Goal: Task Accomplishment & Management: Manage account settings

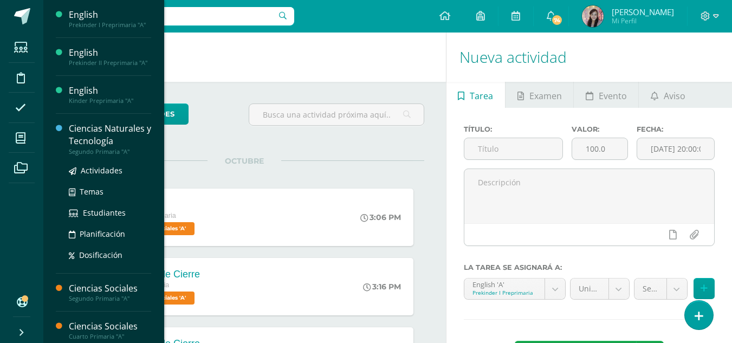
click at [100, 142] on div "Ciencias Naturales y Tecnología" at bounding box center [110, 134] width 82 height 25
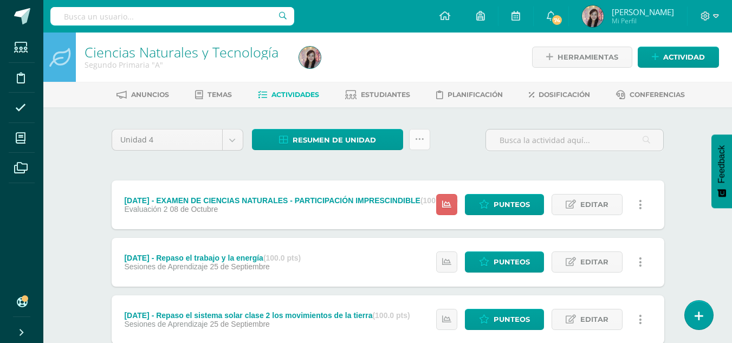
click at [426, 141] on link at bounding box center [419, 139] width 21 height 21
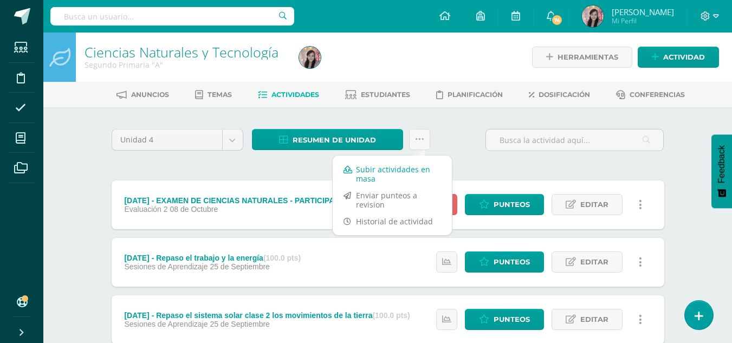
click at [404, 171] on link "Subir actividades en masa" at bounding box center [392, 174] width 119 height 26
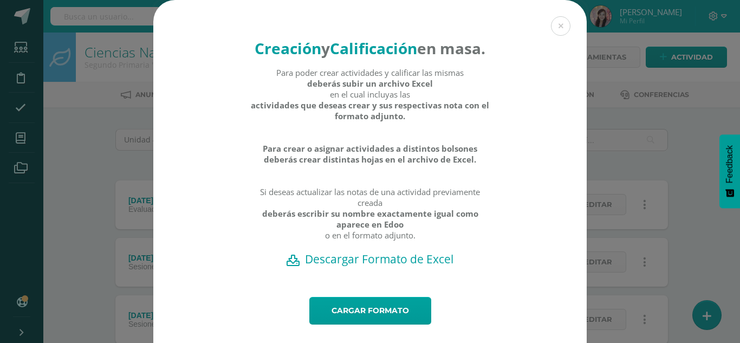
click at [393, 266] on h2 "Descargar Formato de Excel" at bounding box center [369, 258] width 395 height 15
click at [368, 324] on link "Cargar formato" at bounding box center [370, 311] width 122 height 28
click at [377, 324] on link "Cargar formato" at bounding box center [370, 311] width 122 height 28
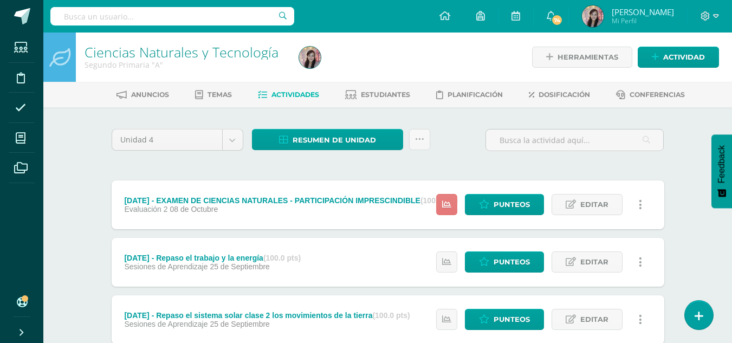
click at [451, 205] on icon at bounding box center [446, 204] width 9 height 9
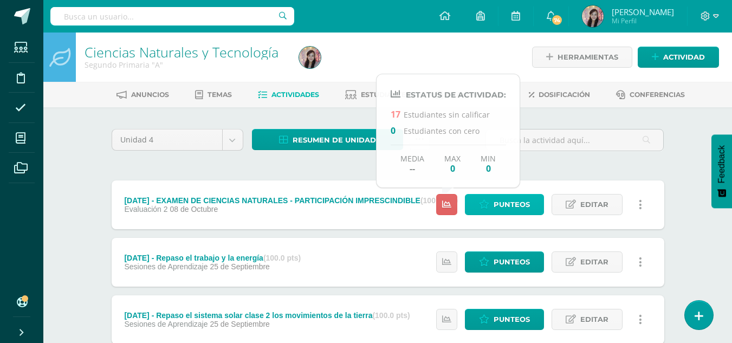
click at [489, 201] on icon at bounding box center [484, 204] width 10 height 9
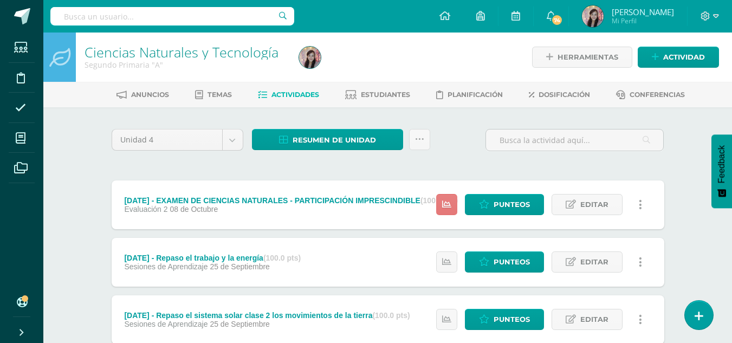
click at [450, 204] on icon at bounding box center [446, 204] width 9 height 9
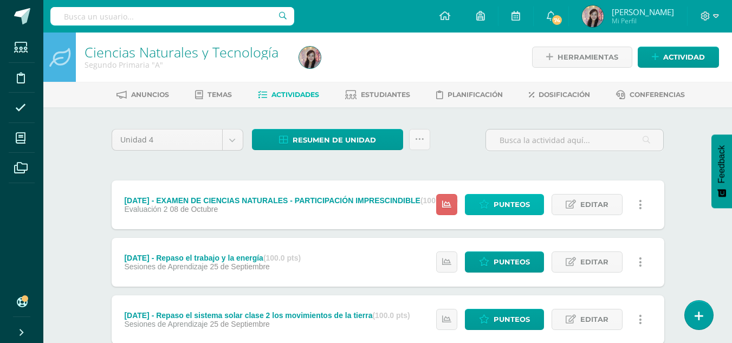
click at [490, 202] on link "Punteos" at bounding box center [504, 204] width 79 height 21
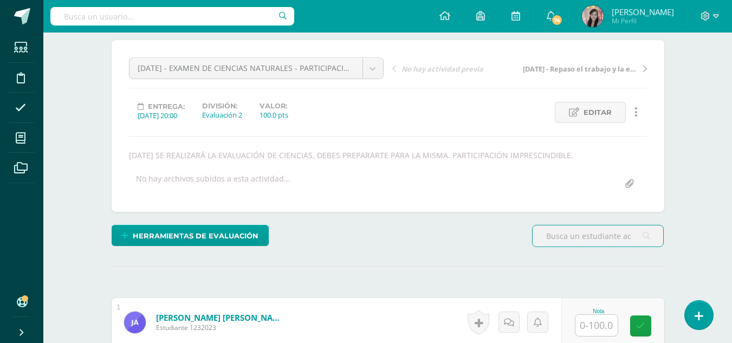
scroll to position [82, 0]
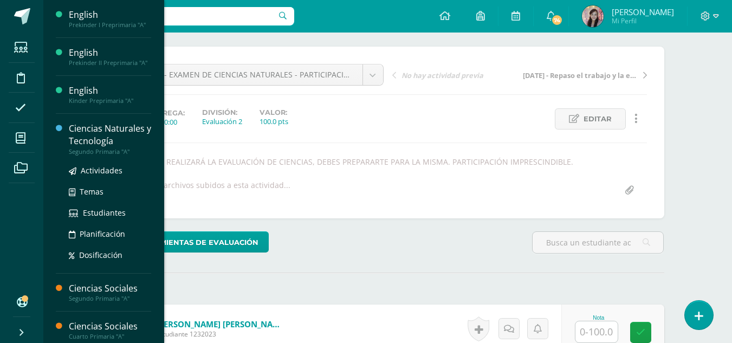
click at [101, 140] on div "Ciencias Naturales y Tecnología" at bounding box center [110, 134] width 82 height 25
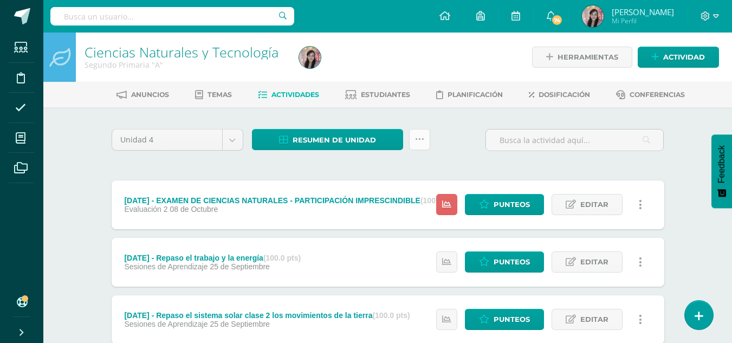
click at [419, 135] on icon at bounding box center [419, 139] width 9 height 9
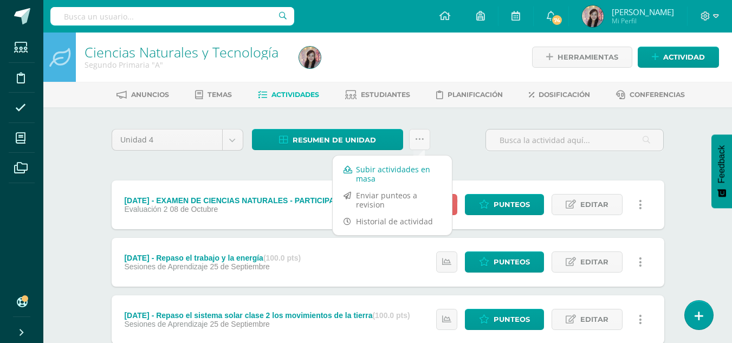
click at [401, 168] on link "Subir actividades en masa" at bounding box center [392, 174] width 119 height 26
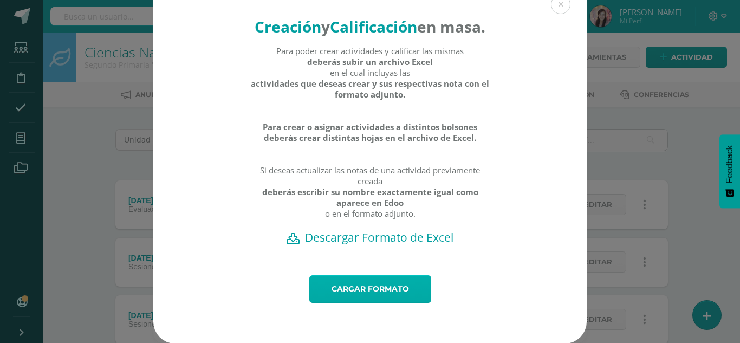
scroll to position [43, 0]
click at [356, 279] on link "Cargar formato" at bounding box center [370, 289] width 122 height 28
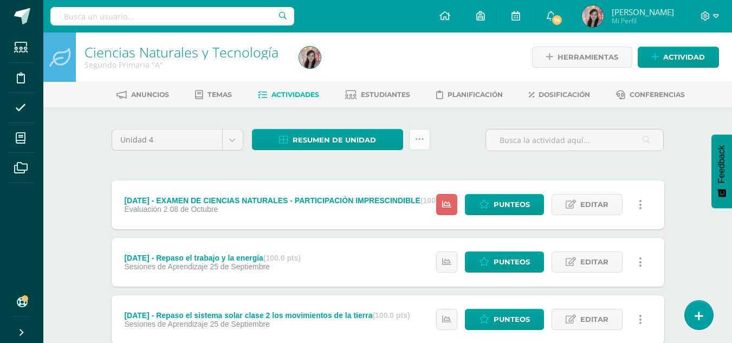
click at [416, 139] on icon at bounding box center [419, 139] width 9 height 9
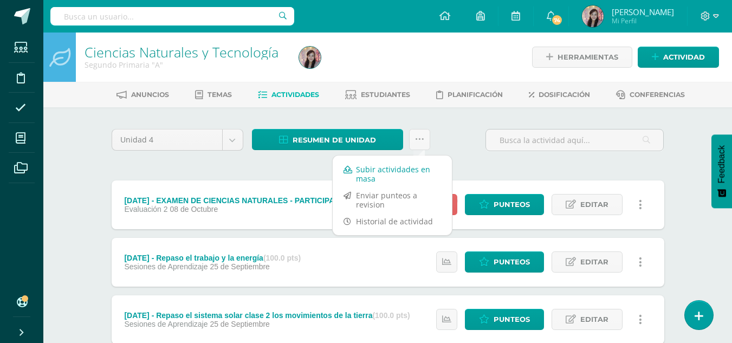
click at [401, 175] on link "Subir actividades en masa" at bounding box center [392, 174] width 119 height 26
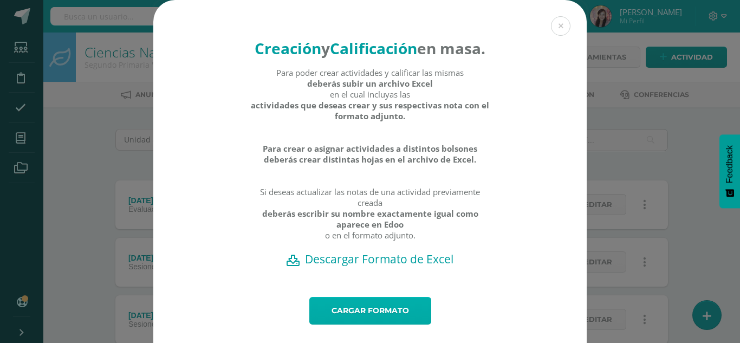
click at [381, 324] on link "Cargar formato" at bounding box center [370, 311] width 122 height 28
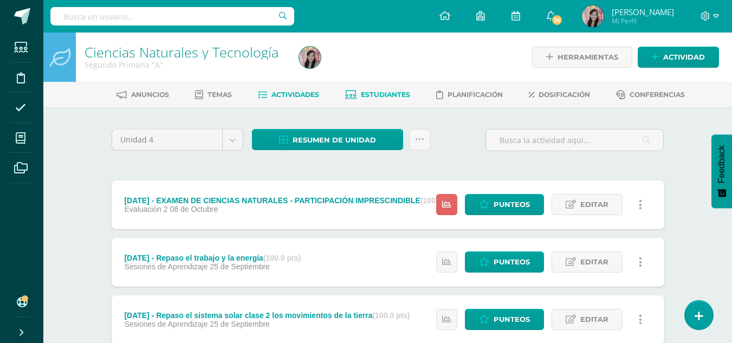
click at [357, 97] on link "Estudiantes" at bounding box center [377, 94] width 65 height 17
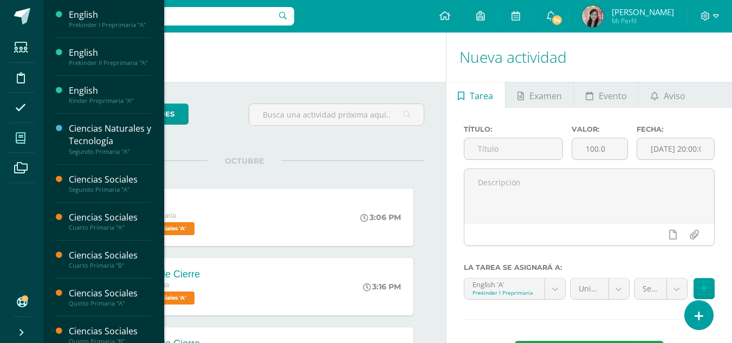
click at [22, 141] on icon at bounding box center [21, 138] width 10 height 11
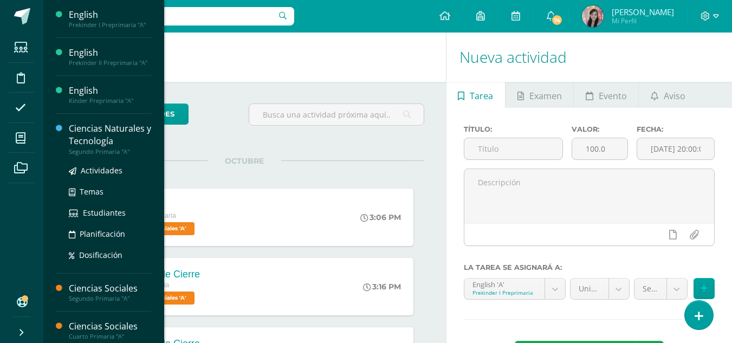
click at [93, 133] on div "Ciencias Naturales y Tecnología" at bounding box center [110, 134] width 82 height 25
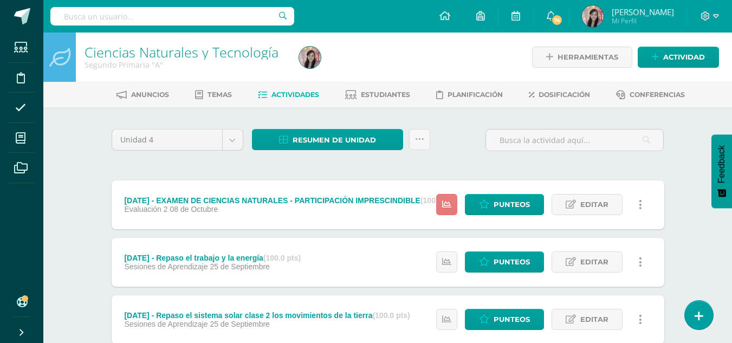
click at [450, 205] on icon at bounding box center [446, 204] width 9 height 9
click at [503, 198] on span "Punteos" at bounding box center [511, 204] width 36 height 20
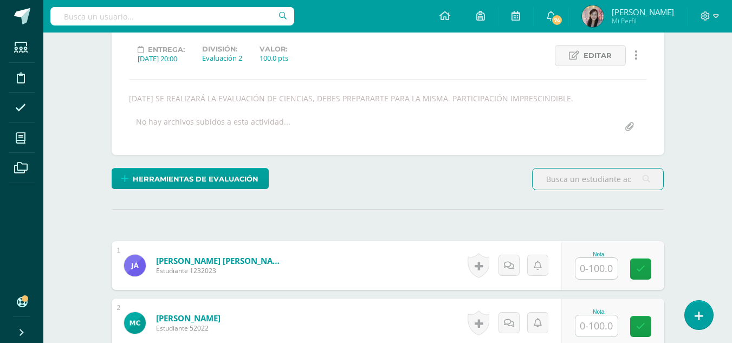
scroll to position [271, 0]
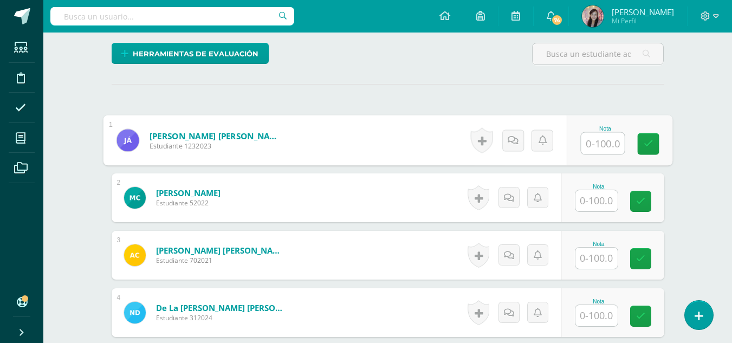
click at [581, 145] on input "text" at bounding box center [602, 144] width 43 height 22
type input "100"
click at [595, 199] on input "text" at bounding box center [596, 200] width 42 height 21
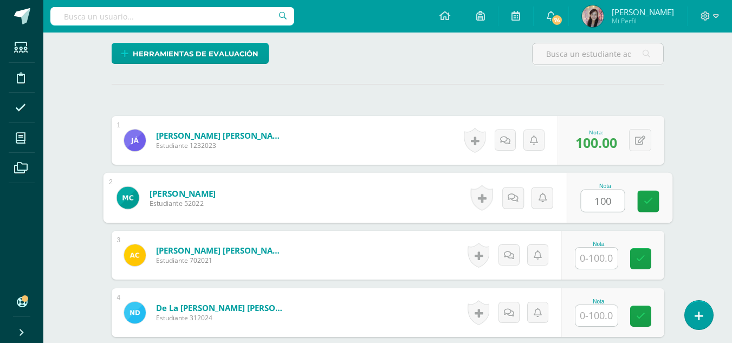
type input "100"
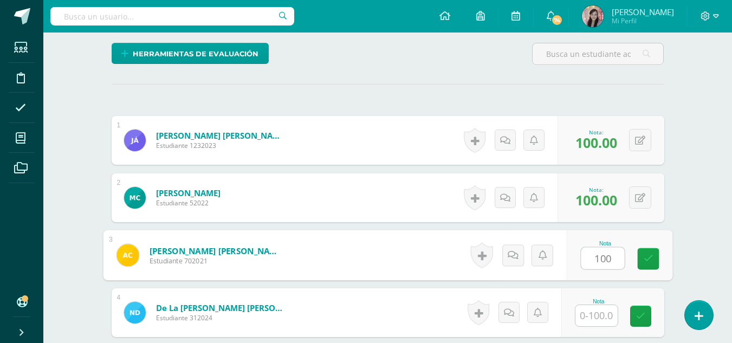
type input "100"
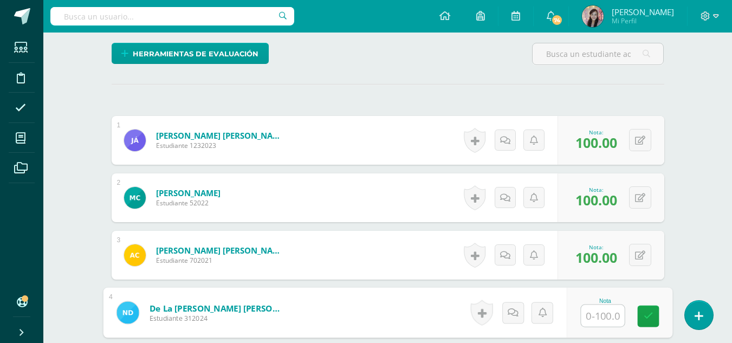
click at [589, 314] on input "text" at bounding box center [602, 316] width 43 height 22
type input "85"
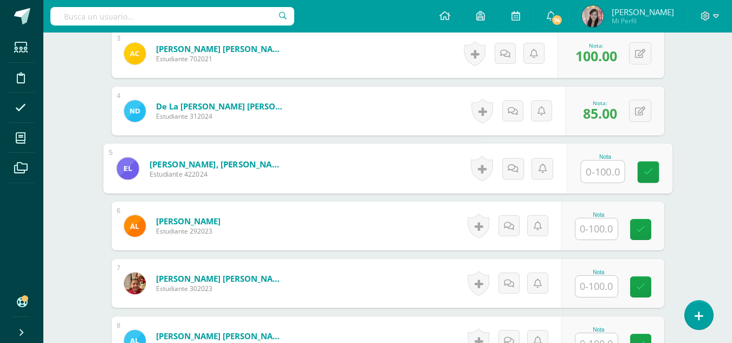
click at [611, 168] on input "text" at bounding box center [602, 172] width 43 height 22
type input "60"
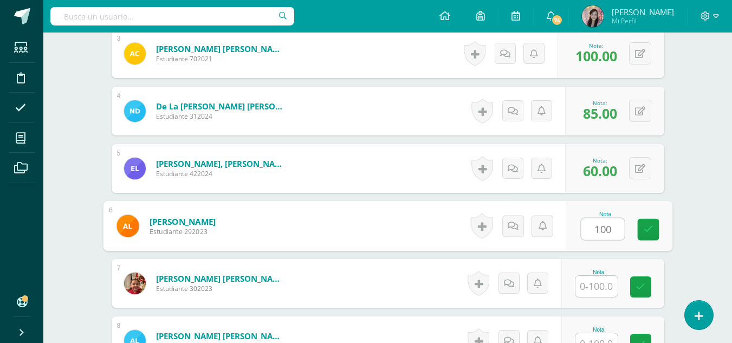
type input "100"
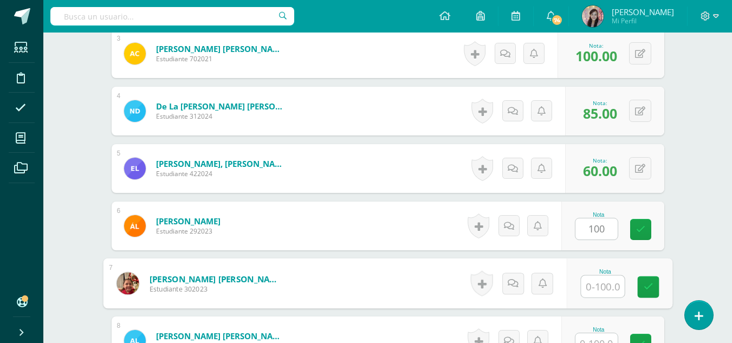
click at [585, 284] on input "text" at bounding box center [602, 287] width 43 height 22
type input "80"
click at [640, 288] on link at bounding box center [648, 287] width 22 height 22
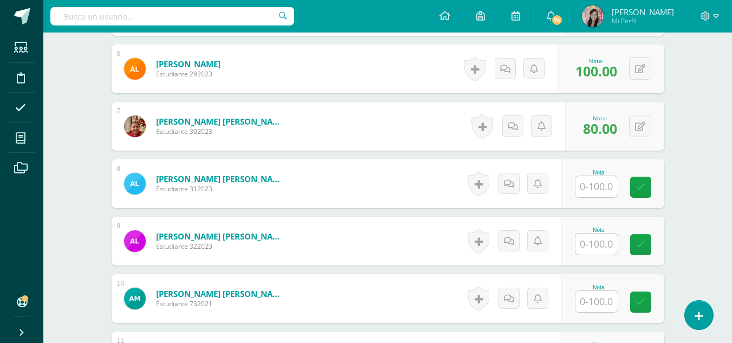
scroll to position [635, 0]
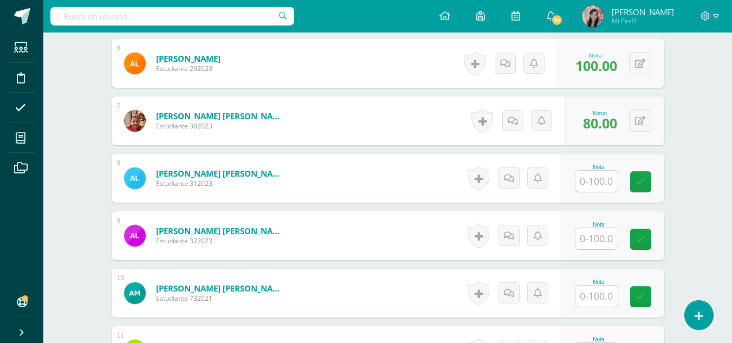
click at [593, 178] on input "text" at bounding box center [596, 181] width 42 height 21
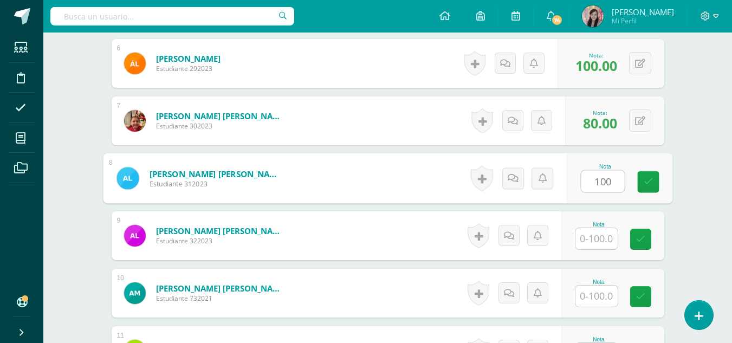
type input "100"
click at [586, 233] on input "text" at bounding box center [596, 238] width 42 height 21
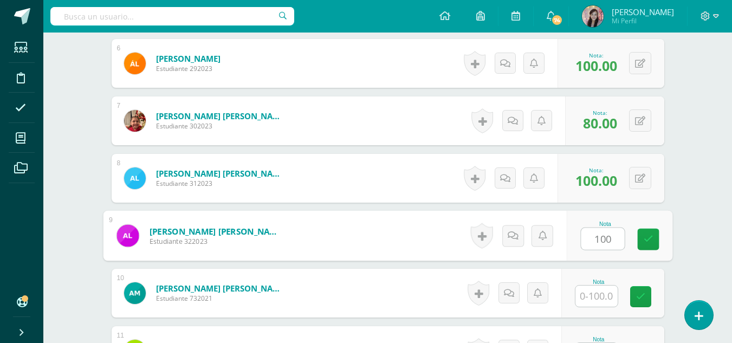
type input "100"
click at [602, 294] on input "text" at bounding box center [596, 295] width 42 height 21
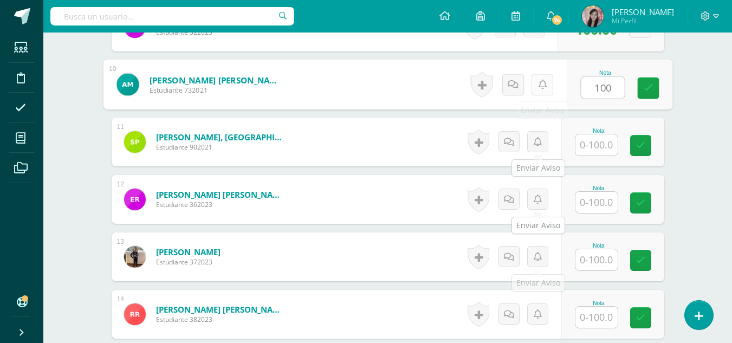
scroll to position [851, 0]
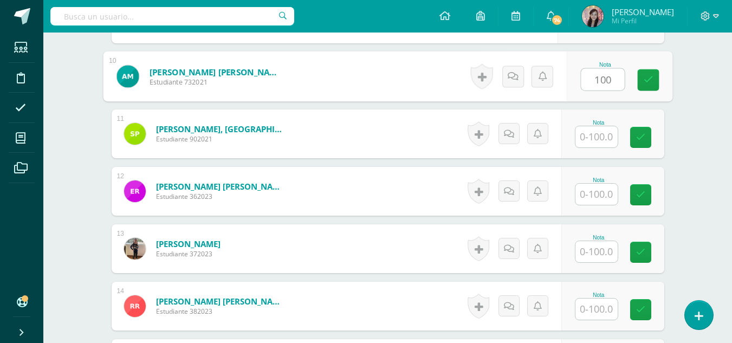
type input "100"
click at [597, 139] on input "text" at bounding box center [596, 136] width 42 height 21
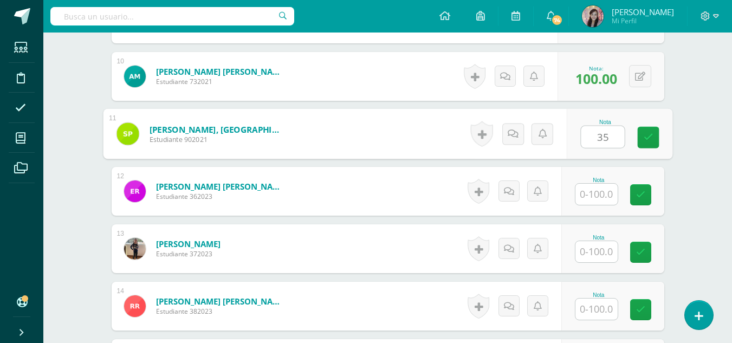
type input "35"
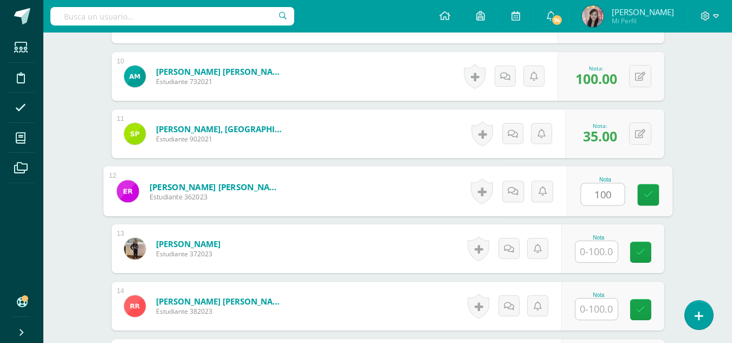
type input "100"
click at [590, 250] on input "text" at bounding box center [596, 251] width 42 height 21
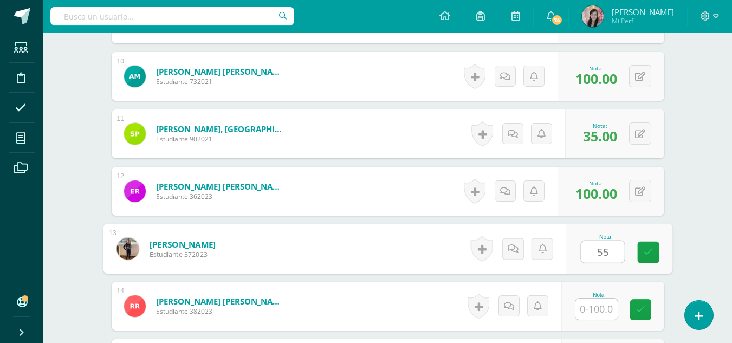
type input "55"
click at [591, 302] on input "text" at bounding box center [596, 308] width 42 height 21
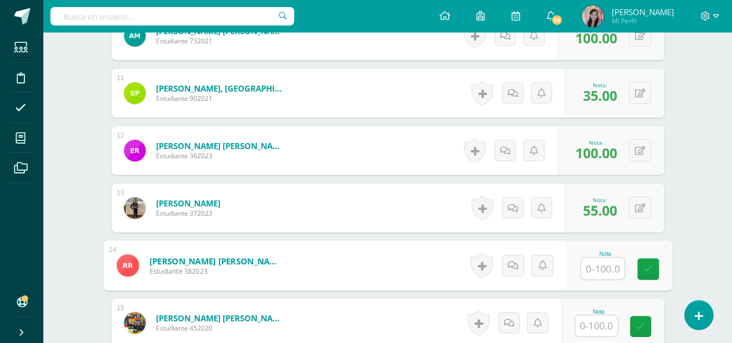
scroll to position [960, 0]
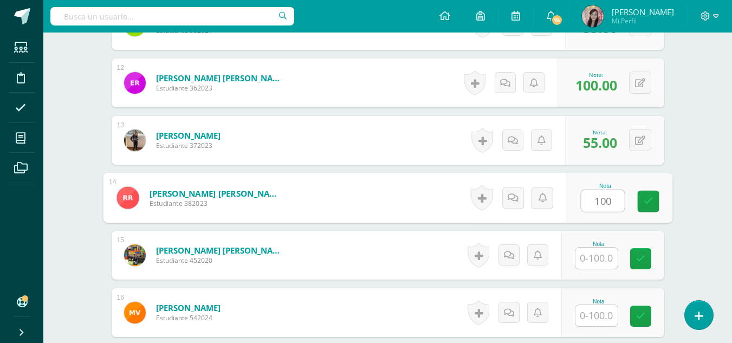
type input "100"
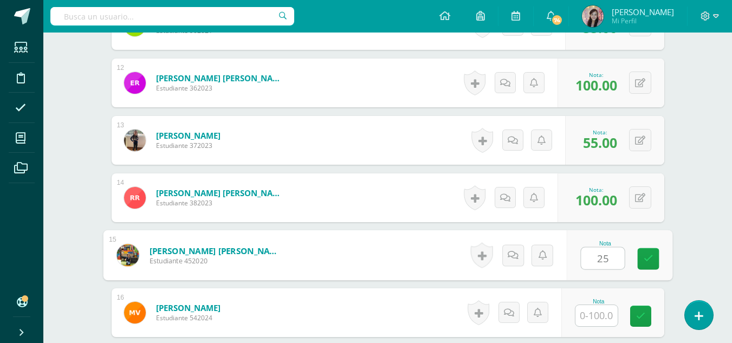
type input "25"
click at [597, 310] on input "text" at bounding box center [596, 315] width 42 height 21
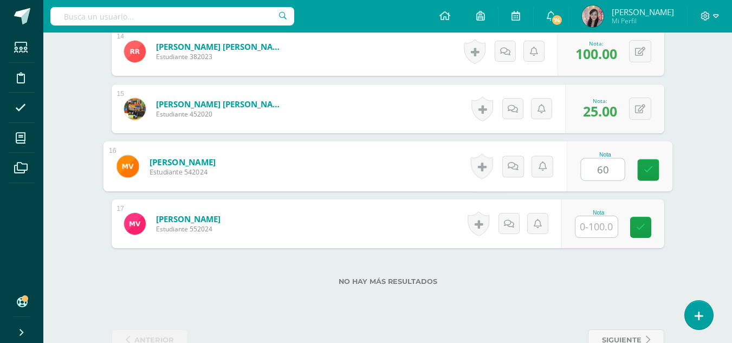
scroll to position [1122, 0]
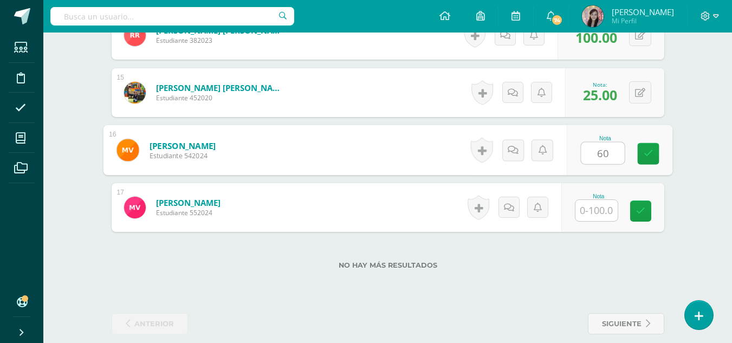
type input "60"
click at [607, 215] on input "text" at bounding box center [596, 210] width 42 height 21
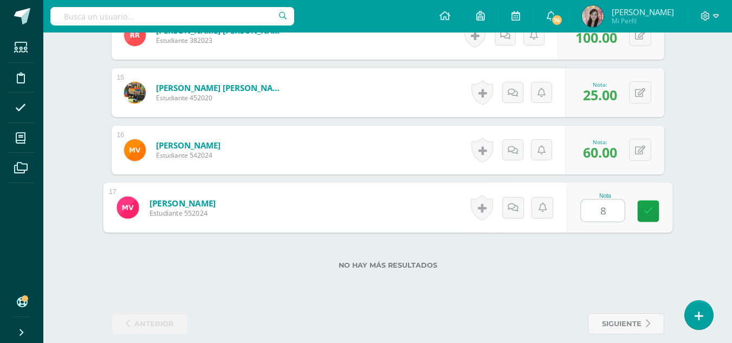
type input "80"
click at [643, 210] on icon at bounding box center [648, 210] width 10 height 9
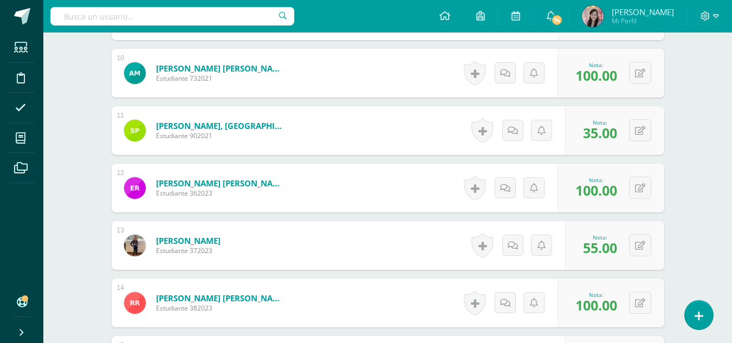
scroll to position [851, 0]
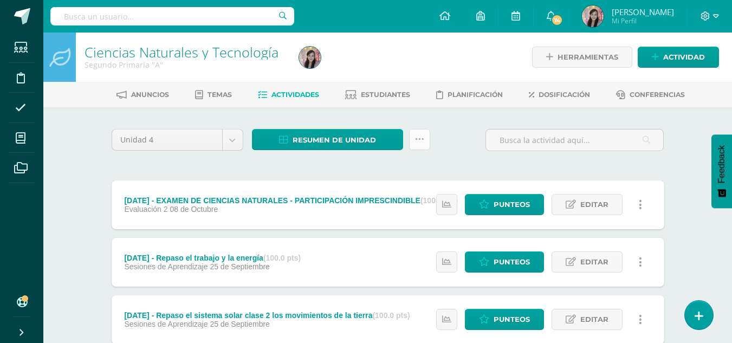
click at [419, 140] on icon at bounding box center [419, 139] width 9 height 9
click at [231, 183] on div "MAÑANA - EXAMEN DE CIENCIAS NATURALES - PARTICIPACIÓN IMPRESCINDIBLE (100.0 pts…" at bounding box center [292, 204] width 360 height 49
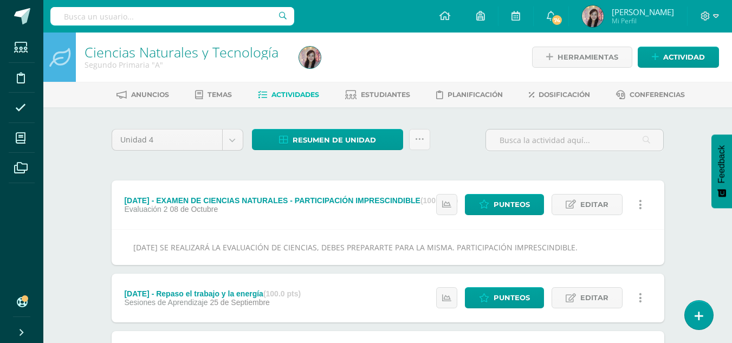
click at [307, 187] on div "MAÑANA - EXAMEN DE CIENCIAS NATURALES - PARTICIPACIÓN IMPRESCINDIBLE (100.0 pts…" at bounding box center [292, 204] width 360 height 49
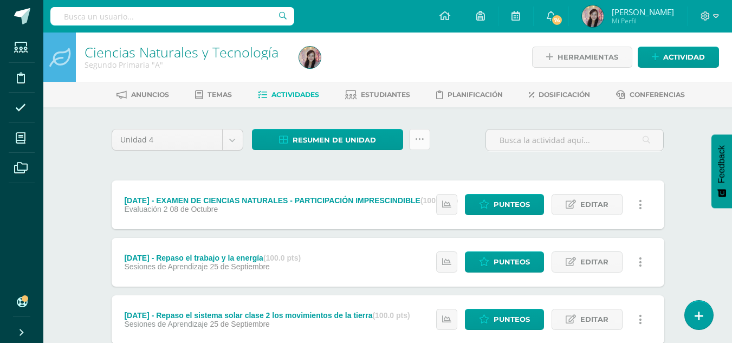
click at [417, 139] on icon at bounding box center [419, 139] width 9 height 9
drag, startPoint x: 450, startPoint y: 138, endPoint x: 460, endPoint y: 149, distance: 14.6
click at [451, 138] on div "Unidad 4 Unidad 1 Unidad 2 Unidad 3 Unidad 4 Resumen de unidad Descargar como H…" at bounding box center [387, 144] width 561 height 31
click at [699, 315] on icon at bounding box center [699, 316] width 10 height 12
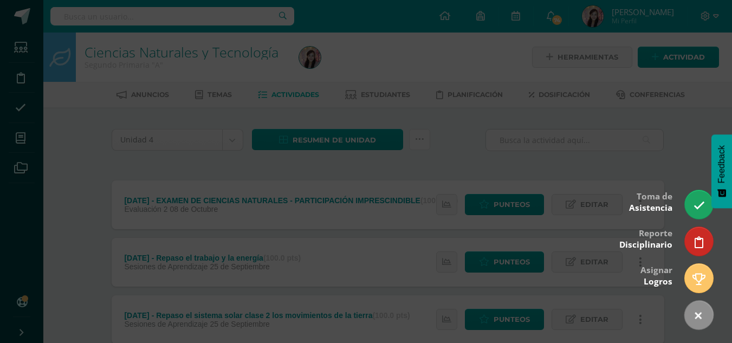
click at [453, 151] on div at bounding box center [366, 171] width 732 height 343
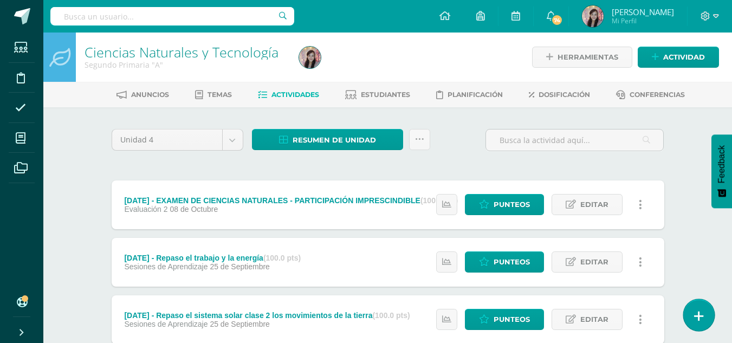
click at [702, 310] on icon at bounding box center [699, 316] width 10 height 12
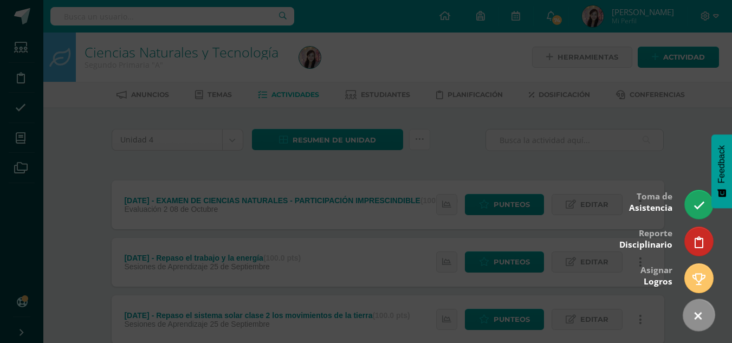
click at [700, 308] on link at bounding box center [698, 315] width 44 height 44
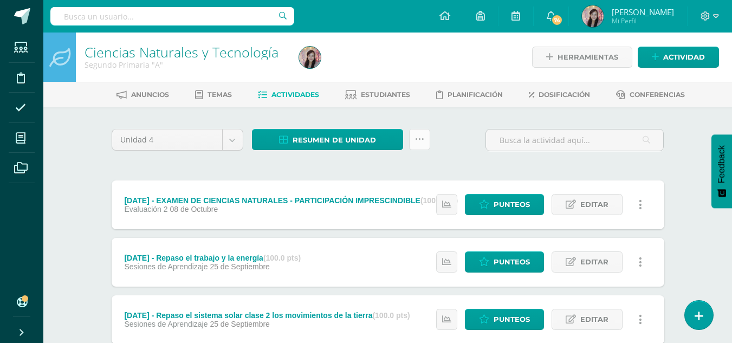
click at [422, 143] on icon at bounding box center [419, 139] width 9 height 9
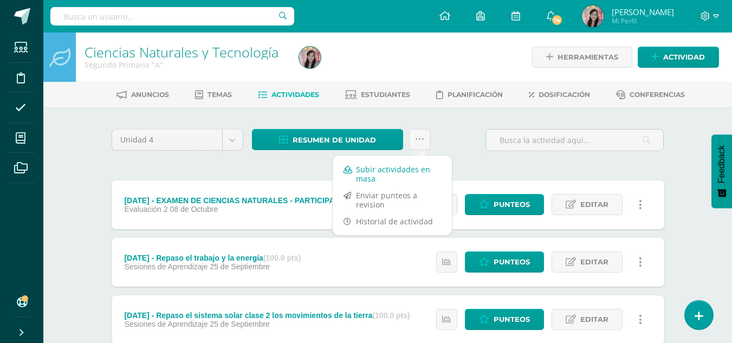
click at [394, 178] on link "Subir actividades en masa" at bounding box center [392, 174] width 119 height 26
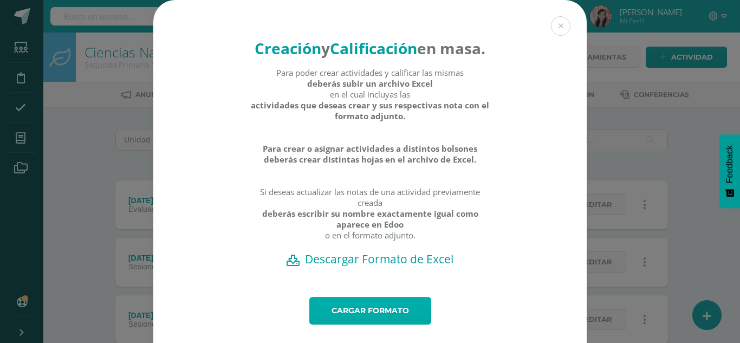
click at [373, 324] on link "Cargar formato" at bounding box center [370, 311] width 122 height 28
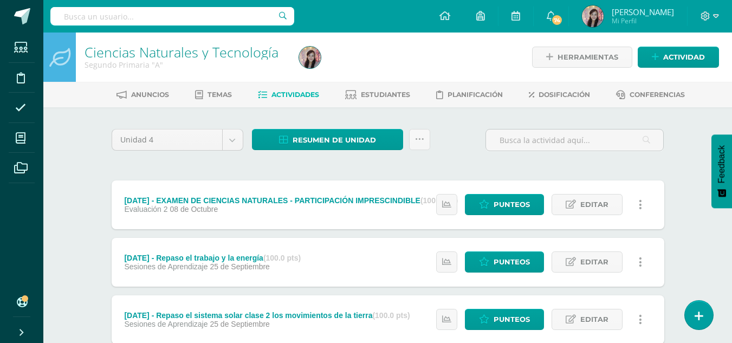
click at [277, 95] on span "Actividades" at bounding box center [295, 94] width 48 height 8
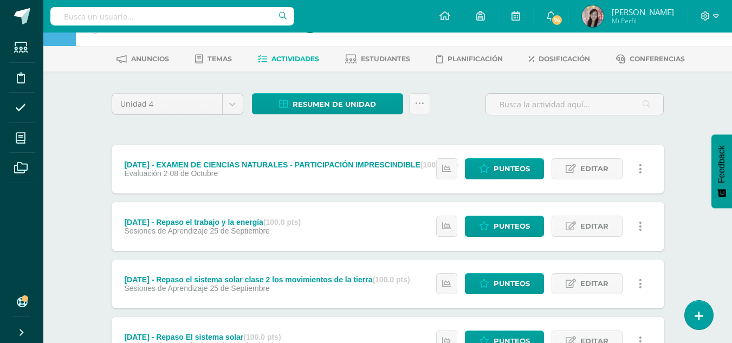
scroll to position [54, 0]
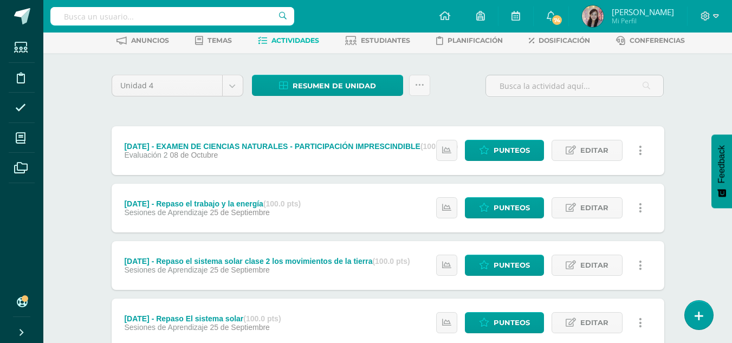
click at [25, 329] on icon at bounding box center [21, 332] width 9 height 11
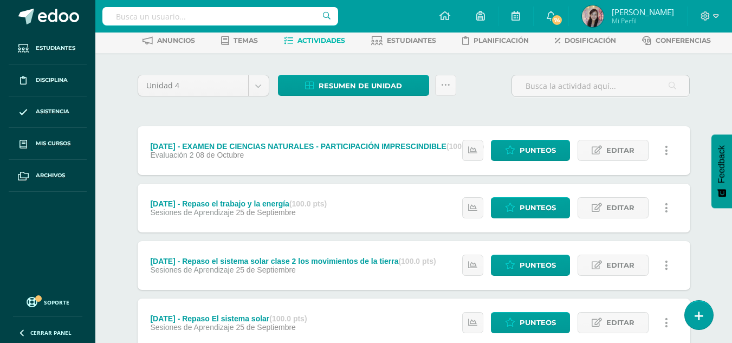
click at [298, 38] on span "Actividades" at bounding box center [321, 40] width 48 height 8
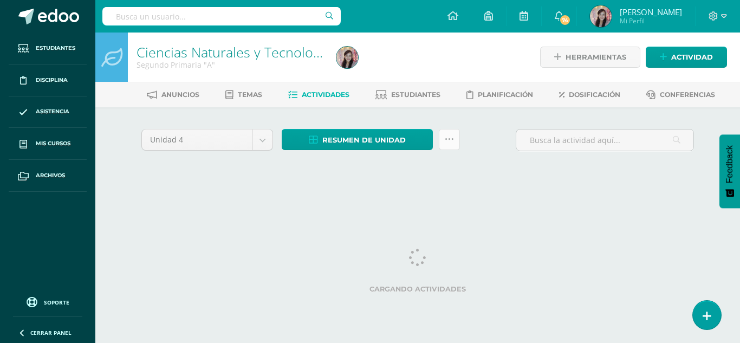
click at [446, 140] on icon at bounding box center [449, 139] width 9 height 9
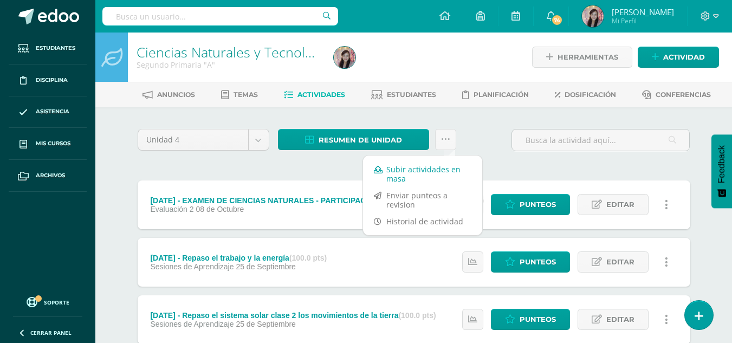
click at [439, 170] on link "Subir actividades en masa" at bounding box center [422, 174] width 119 height 26
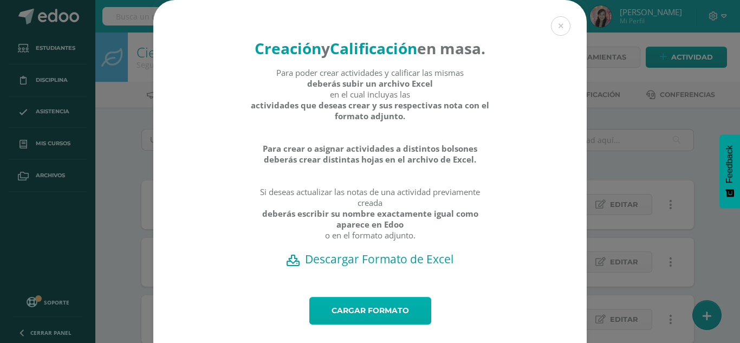
click at [376, 323] on link "Cargar formato" at bounding box center [370, 311] width 122 height 28
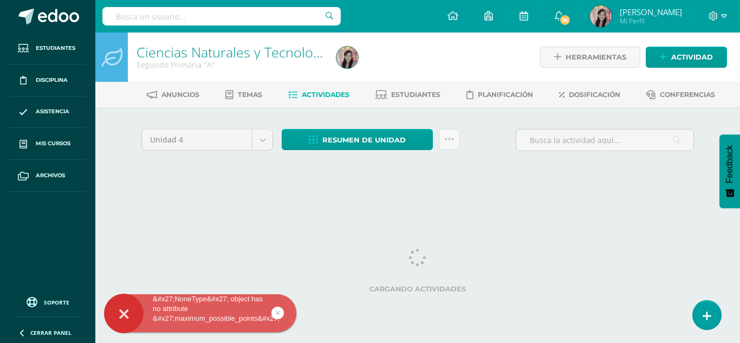
click at [279, 312] on icon at bounding box center [278, 313] width 4 height 12
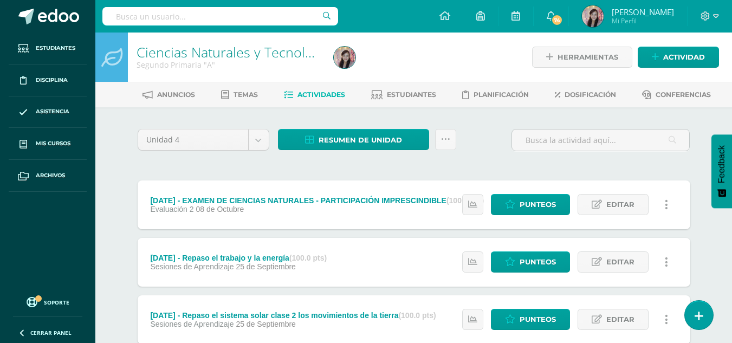
click at [266, 201] on div "[DATE] - EXAMEN DE CIENCIAS NATURALES - PARTICIPACIÓN IMPRESCINDIBLE (100.0 pts)" at bounding box center [317, 200] width 334 height 9
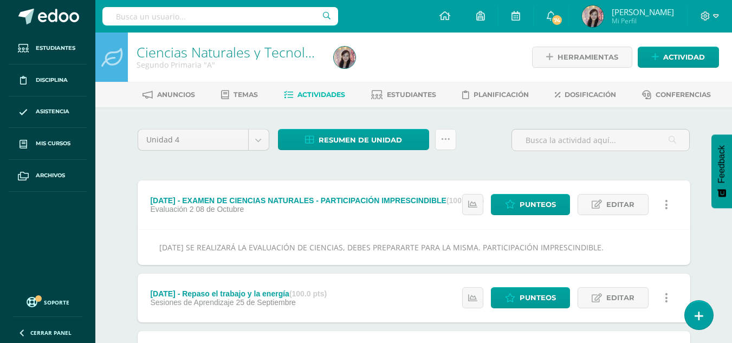
click at [442, 144] on icon at bounding box center [445, 139] width 9 height 9
click at [501, 140] on div "Unidad 4 Unidad 1 Unidad 2 Unidad 3 Unidad 4 Resumen de unidad Descargar como H…" at bounding box center [413, 144] width 561 height 31
click at [485, 95] on span "Planificación" at bounding box center [500, 94] width 55 height 8
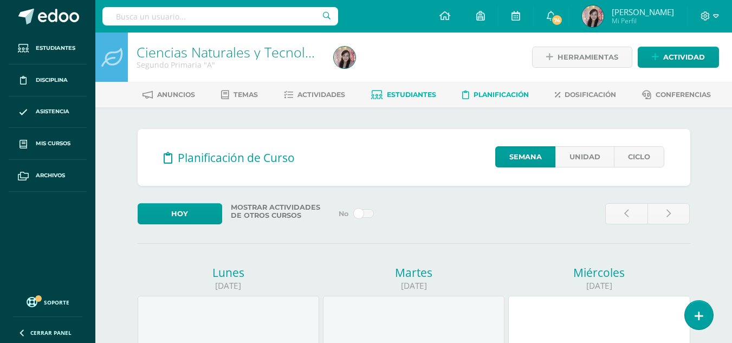
click at [398, 94] on span "Estudiantes" at bounding box center [411, 94] width 49 height 8
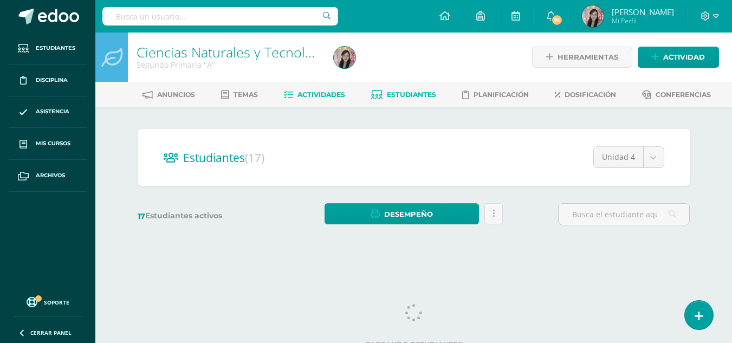
click at [315, 99] on span "Actividades" at bounding box center [321, 94] width 48 height 8
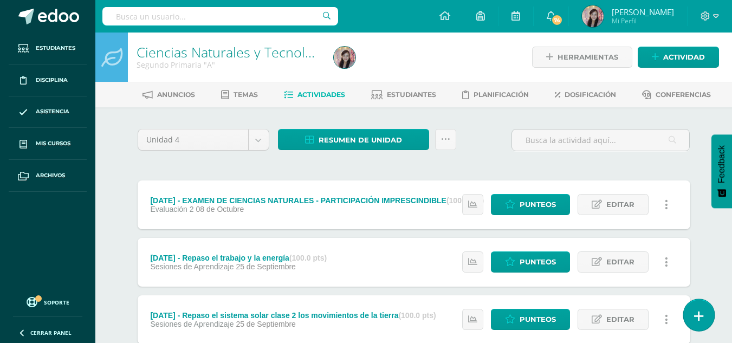
click at [704, 313] on link at bounding box center [698, 314] width 31 height 31
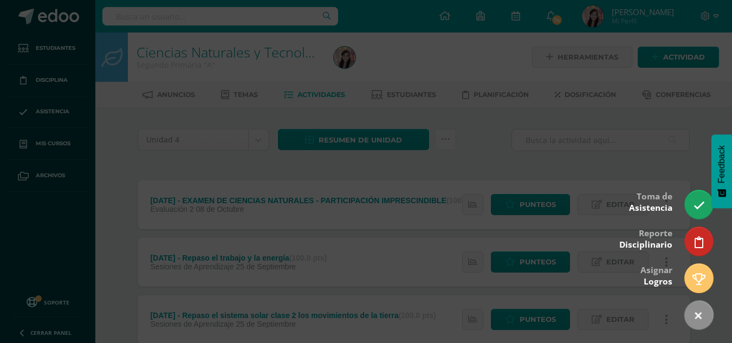
click at [611, 145] on div at bounding box center [366, 171] width 732 height 343
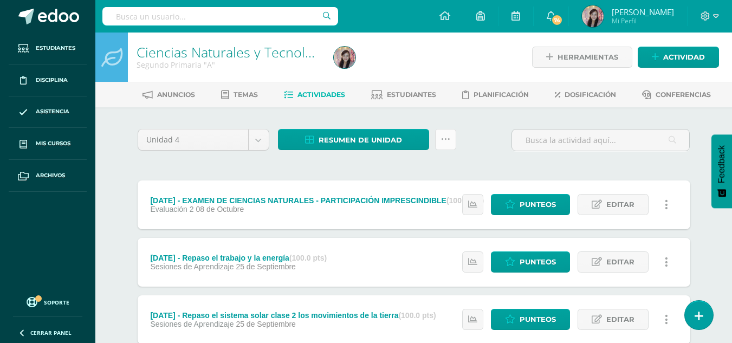
click at [447, 140] on icon at bounding box center [445, 139] width 9 height 9
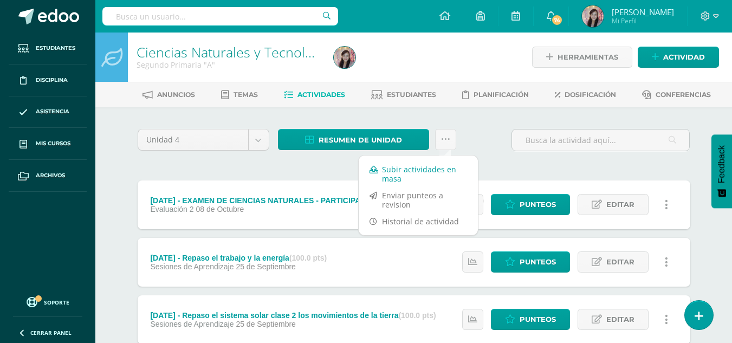
click at [437, 174] on link "Subir actividades en masa" at bounding box center [418, 174] width 119 height 26
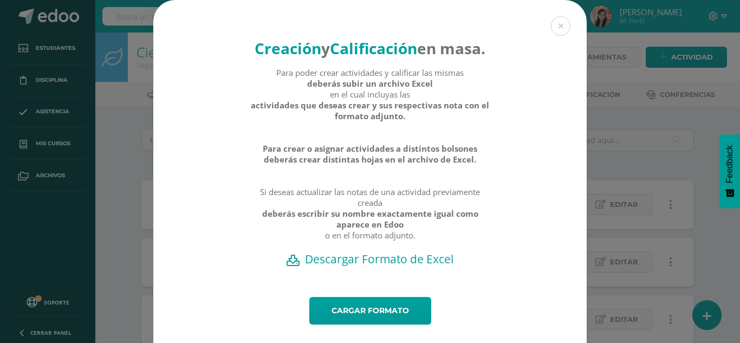
click at [561, 26] on button at bounding box center [560, 25] width 19 height 19
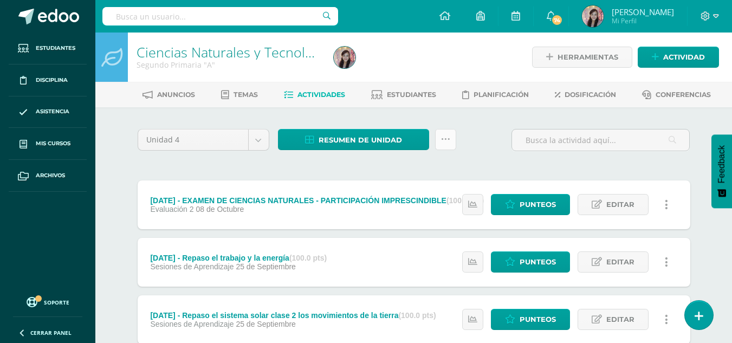
click at [446, 139] on icon at bounding box center [445, 139] width 9 height 9
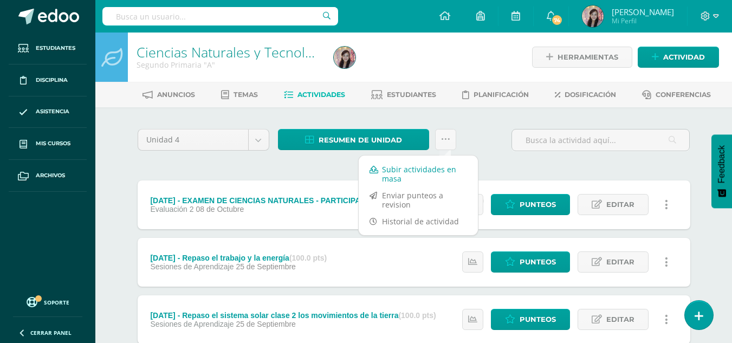
click at [430, 175] on link "Subir actividades en masa" at bounding box center [418, 174] width 119 height 26
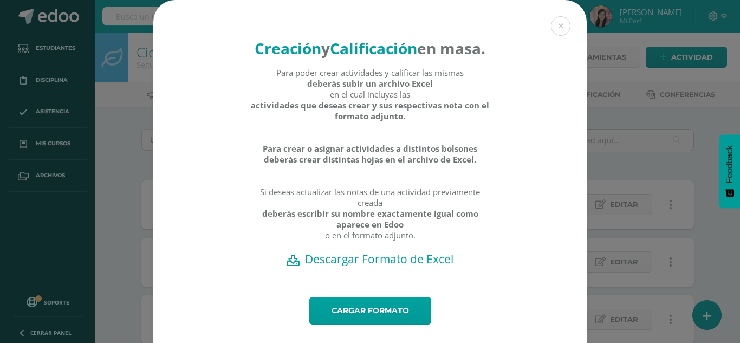
click at [380, 266] on h2 "Descargar Formato de Excel" at bounding box center [369, 258] width 395 height 15
click at [557, 30] on button at bounding box center [560, 25] width 19 height 19
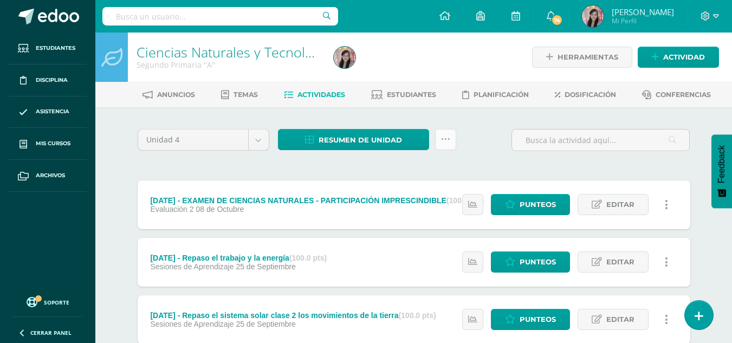
click at [442, 146] on link at bounding box center [445, 139] width 21 height 21
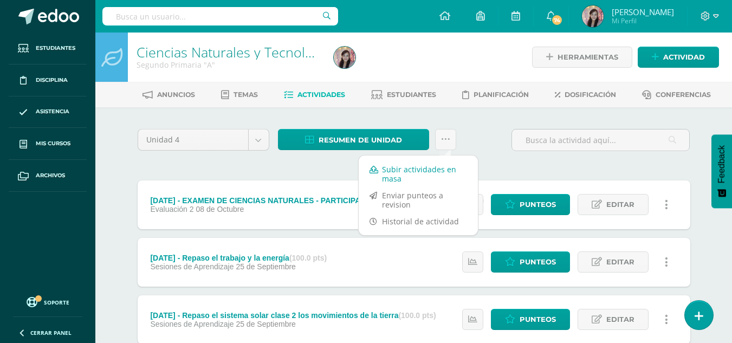
click at [435, 175] on link "Subir actividades en masa" at bounding box center [418, 174] width 119 height 26
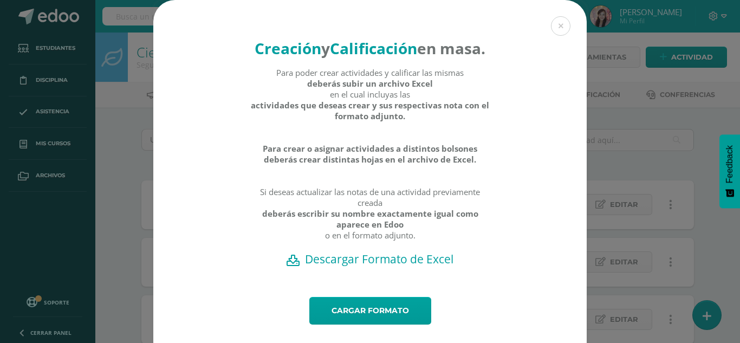
click at [372, 266] on h2 "Descargar Formato de Excel" at bounding box center [369, 258] width 395 height 15
click at [601, 281] on div "Creación y Calificación en masa. Para poder crear actividades y calificar las m…" at bounding box center [369, 182] width 731 height 365
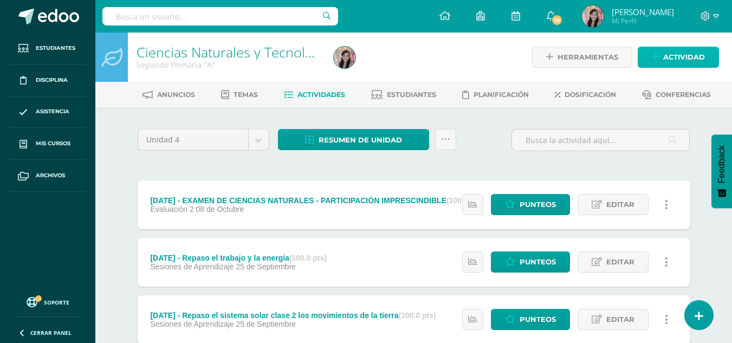
click at [670, 61] on span "Actividad" at bounding box center [684, 57] width 42 height 20
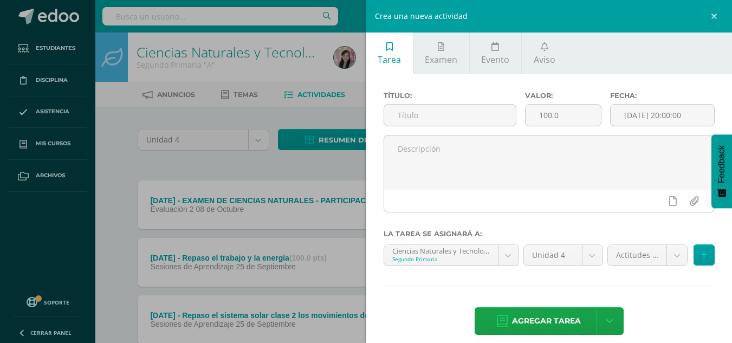
click at [306, 221] on div "Crea una nueva actividad Tarea Examen Evento Aviso Título: Valor: 100.0 Fecha: …" at bounding box center [366, 171] width 732 height 343
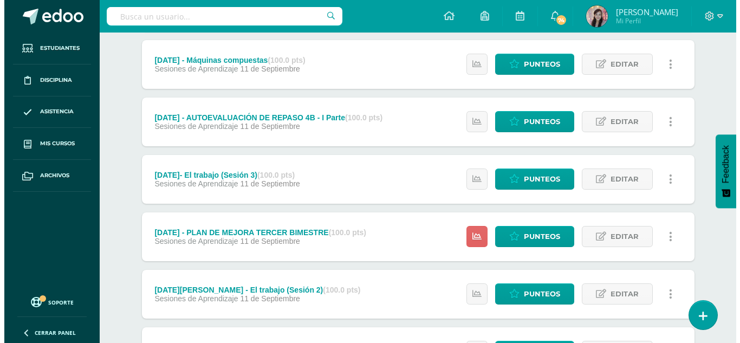
scroll to position [704, 0]
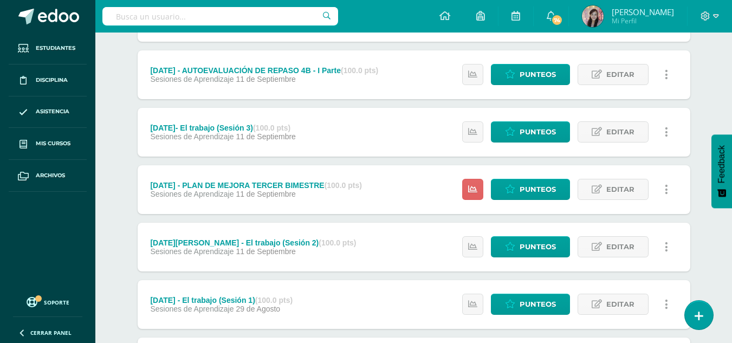
click at [667, 183] on link at bounding box center [666, 189] width 21 height 21
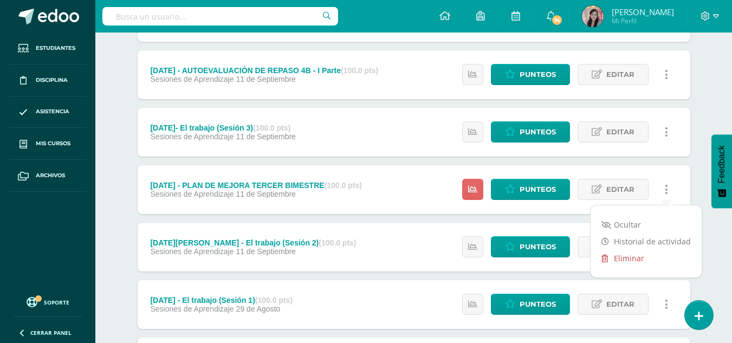
click at [636, 255] on link "Eliminar" at bounding box center [645, 258] width 111 height 17
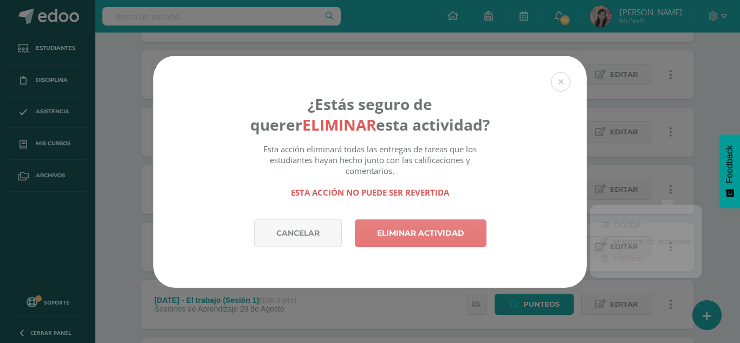
click at [385, 231] on link "Eliminar actividad" at bounding box center [421, 233] width 132 height 28
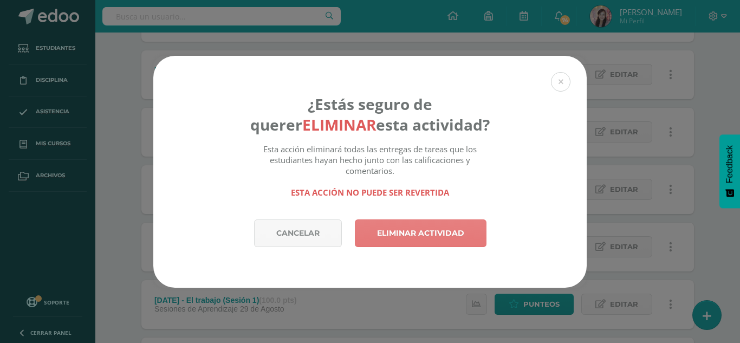
click at [422, 233] on link "Eliminar actividad" at bounding box center [421, 233] width 132 height 28
click at [446, 235] on link "Eliminar actividad" at bounding box center [421, 233] width 132 height 28
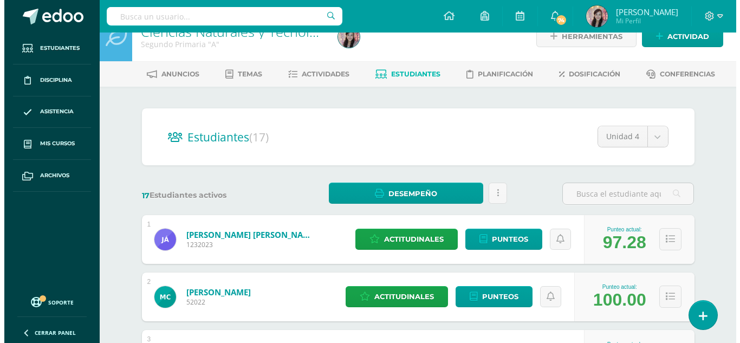
scroll to position [108, 0]
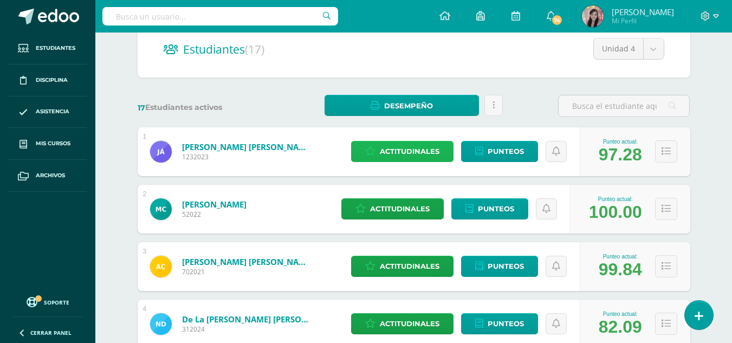
click at [405, 149] on span "Actitudinales" at bounding box center [410, 151] width 60 height 20
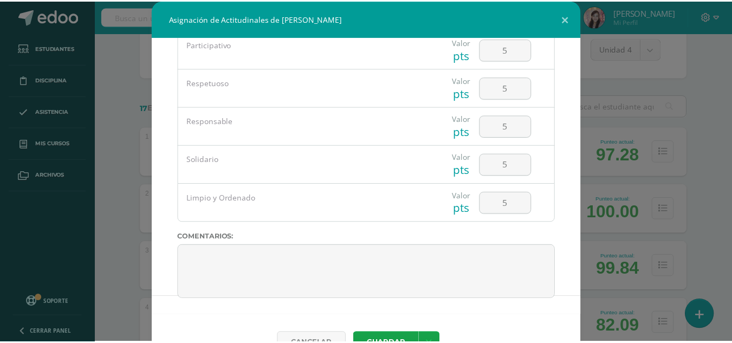
scroll to position [101, 0]
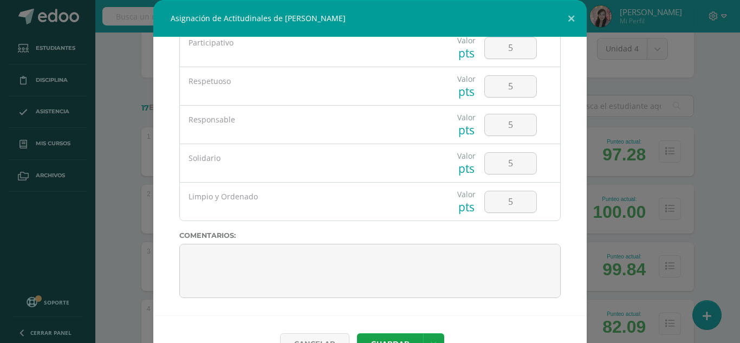
click at [609, 237] on div "Asignación de Actitudinales de Joaquín Homero Ávila Javier Todas las Categorias…" at bounding box center [369, 186] width 731 height 372
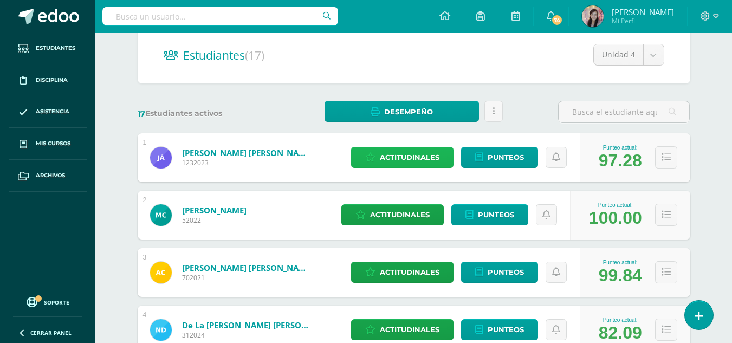
scroll to position [0, 0]
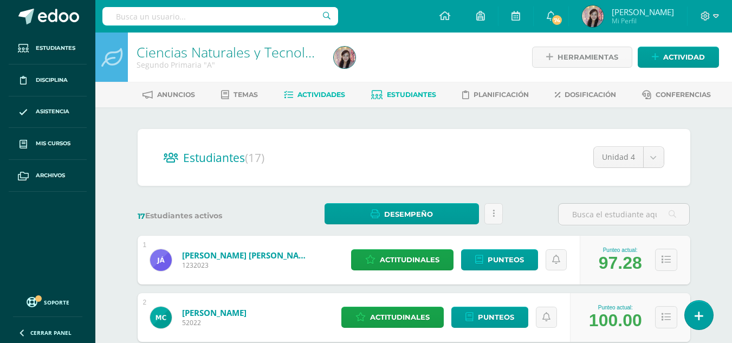
click at [328, 95] on span "Actividades" at bounding box center [321, 94] width 48 height 8
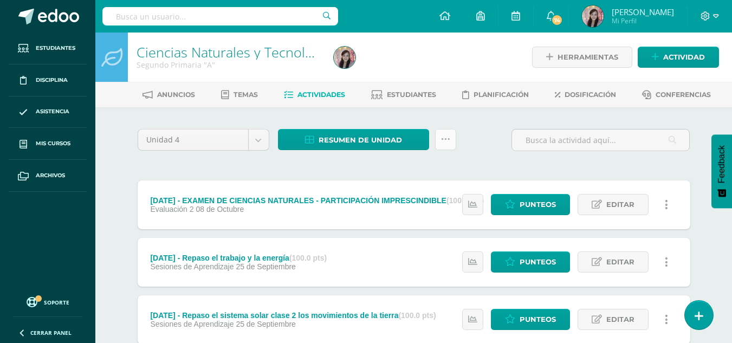
click at [452, 141] on link at bounding box center [445, 139] width 21 height 21
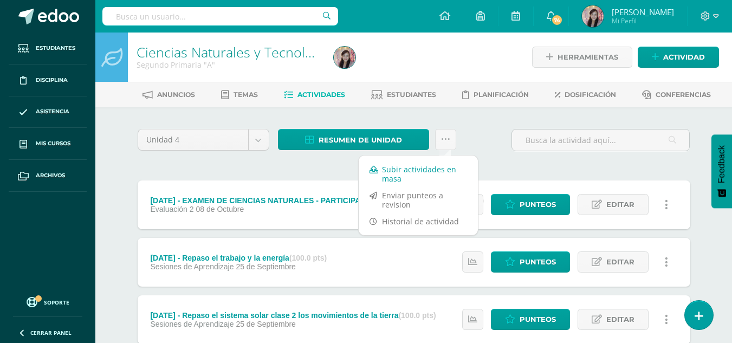
click at [451, 162] on link "Subir actividades en masa" at bounding box center [418, 174] width 119 height 26
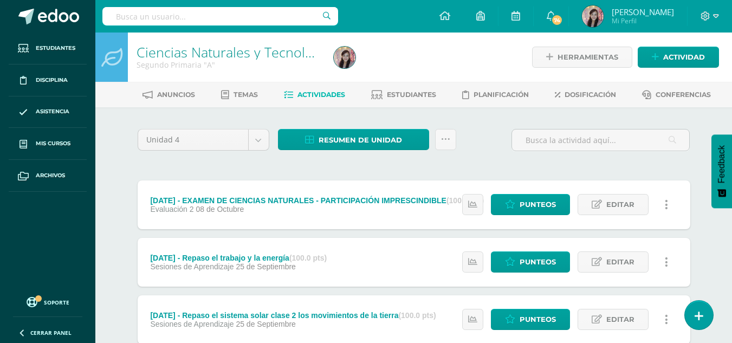
click at [666, 203] on icon at bounding box center [666, 205] width 3 height 12
click at [641, 253] on link "Eliminar" at bounding box center [645, 256] width 111 height 17
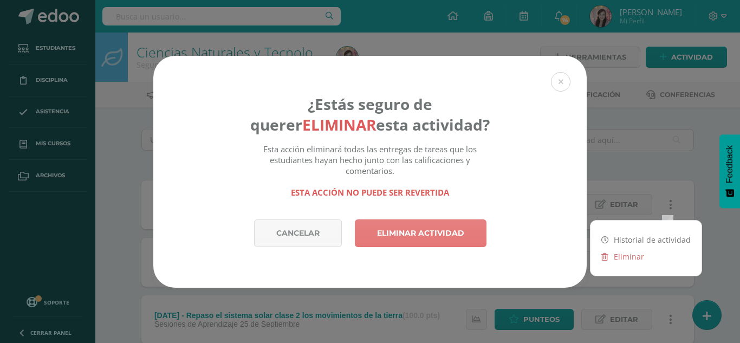
click at [400, 234] on link "Eliminar actividad" at bounding box center [421, 233] width 132 height 28
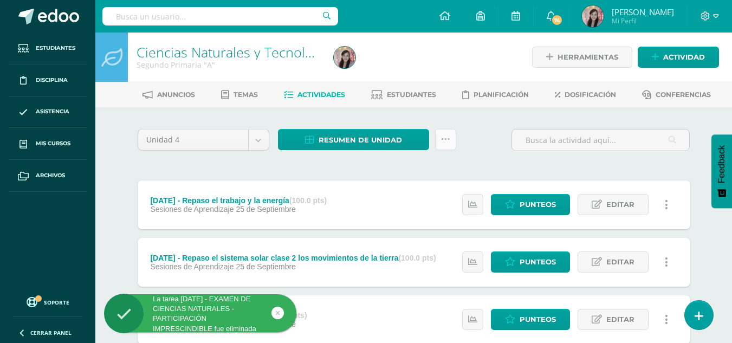
click at [443, 142] on icon at bounding box center [445, 139] width 9 height 9
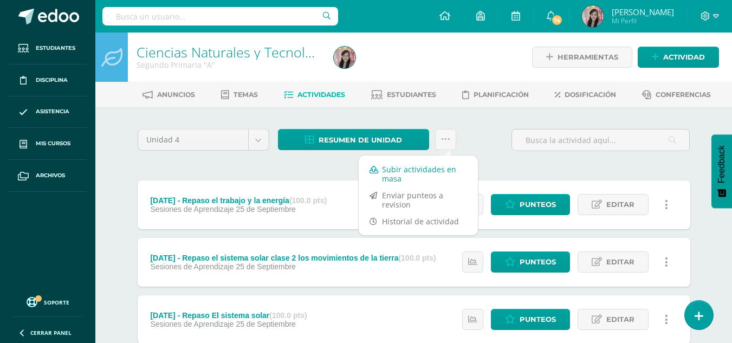
click at [424, 174] on link "Subir actividades en masa" at bounding box center [418, 174] width 119 height 26
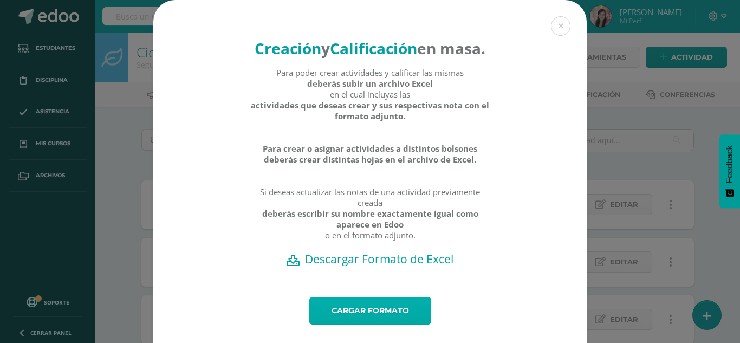
click at [384, 324] on link "Cargar formato" at bounding box center [370, 311] width 122 height 28
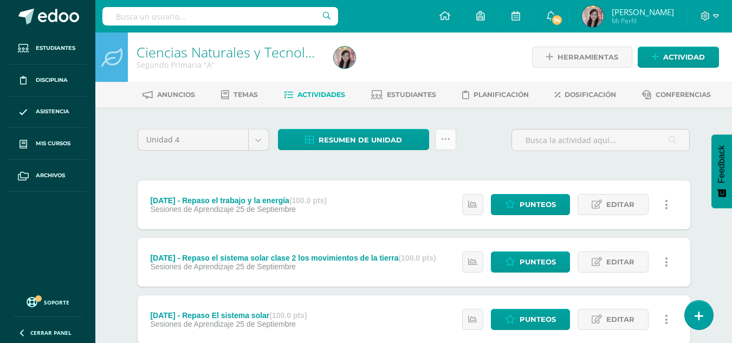
click at [448, 143] on icon at bounding box center [445, 139] width 9 height 9
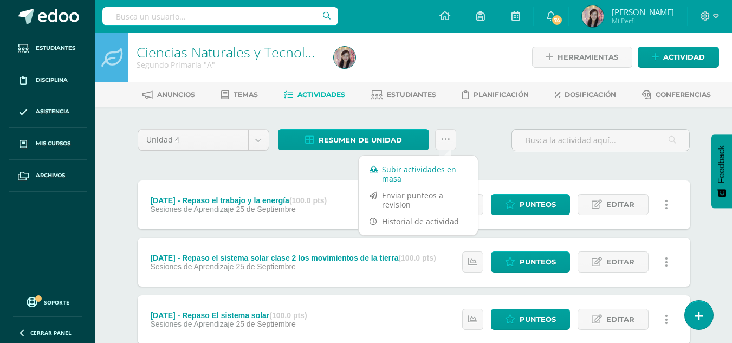
click at [408, 175] on link "Subir actividades en masa" at bounding box center [418, 174] width 119 height 26
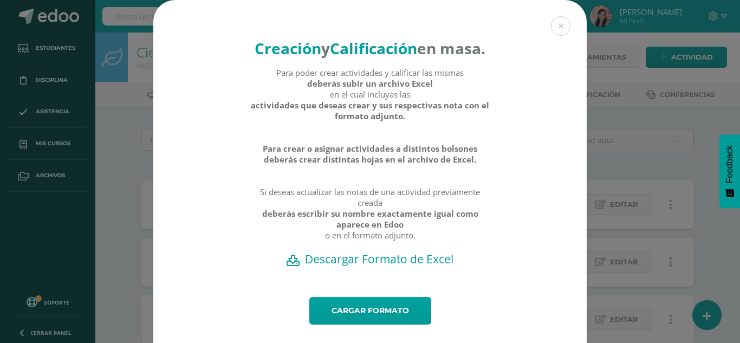
click at [366, 266] on h2 "Descargar Formato de Excel" at bounding box center [369, 258] width 395 height 15
click at [559, 24] on button at bounding box center [560, 25] width 19 height 19
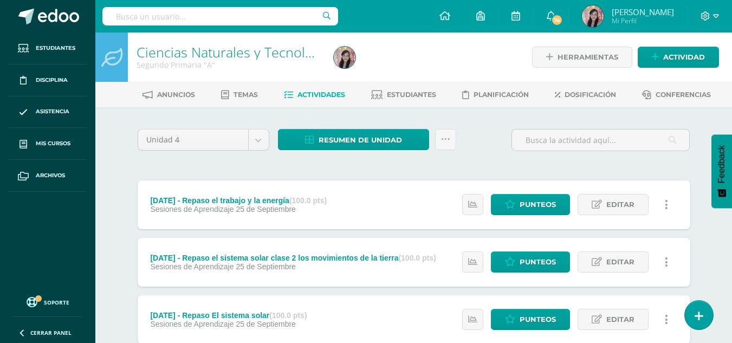
click at [308, 92] on span "Actividades" at bounding box center [321, 94] width 48 height 8
click at [580, 90] on span "Dosificación" at bounding box center [589, 94] width 51 height 8
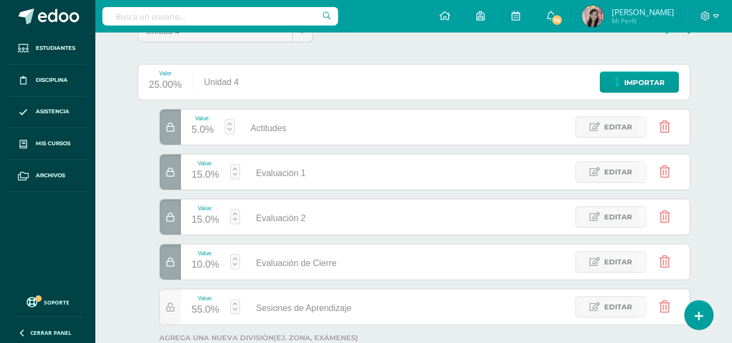
scroll to position [162, 0]
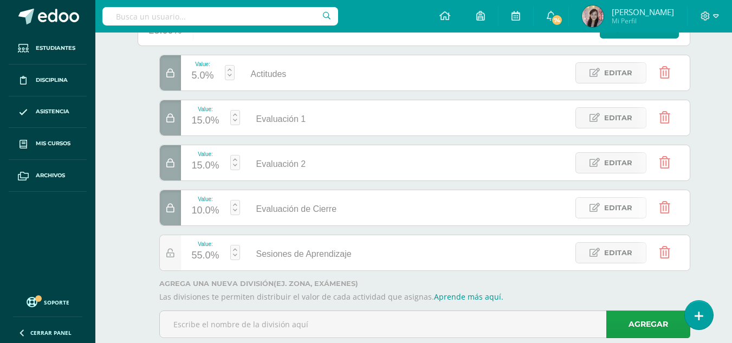
click at [617, 211] on span "Editar" at bounding box center [618, 208] width 28 height 20
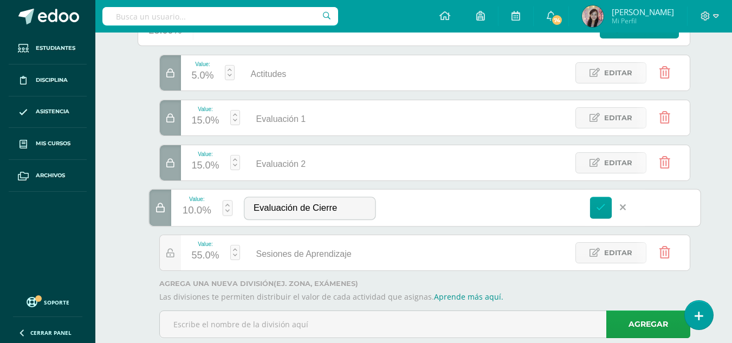
click at [621, 211] on icon at bounding box center [623, 208] width 6 height 10
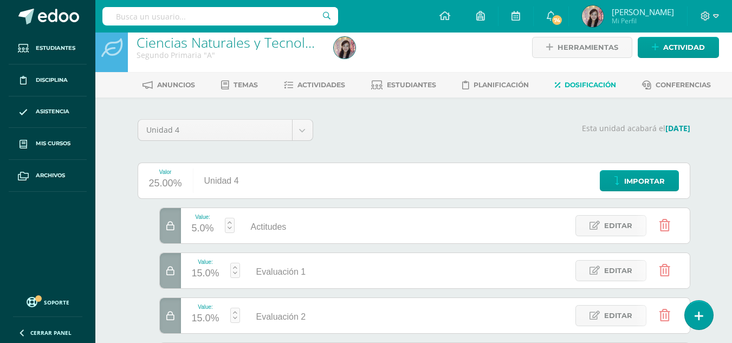
scroll to position [0, 0]
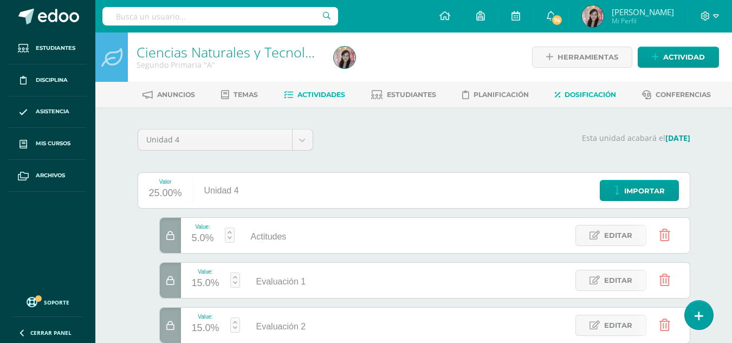
click at [321, 95] on span "Actividades" at bounding box center [321, 94] width 48 height 8
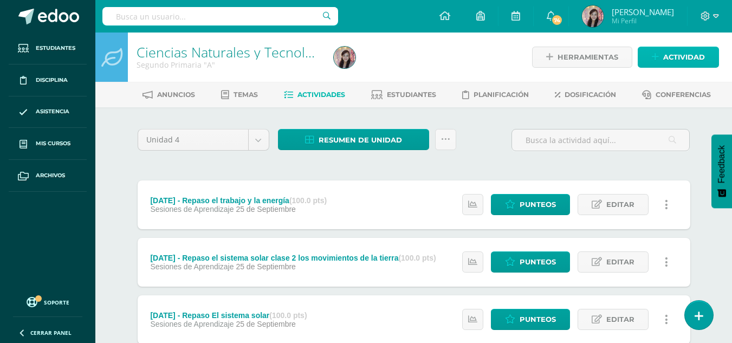
click at [666, 53] on span "Actividad" at bounding box center [684, 57] width 42 height 20
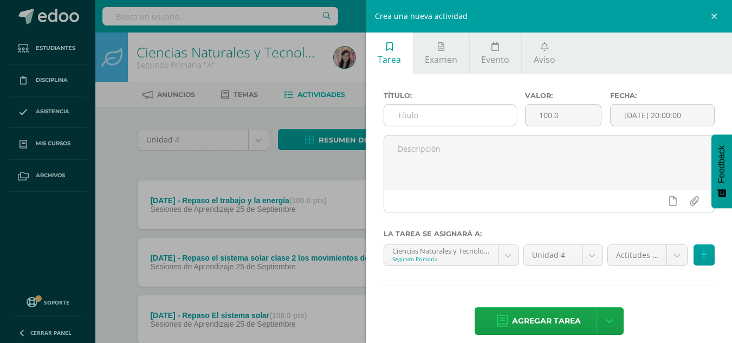
click at [428, 119] on input "text" at bounding box center [450, 115] width 132 height 21
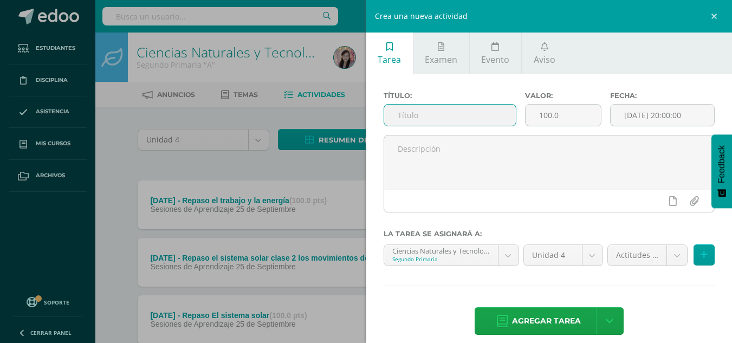
type input "A"
type input "E"
click at [717, 17] on link at bounding box center [715, 16] width 32 height 32
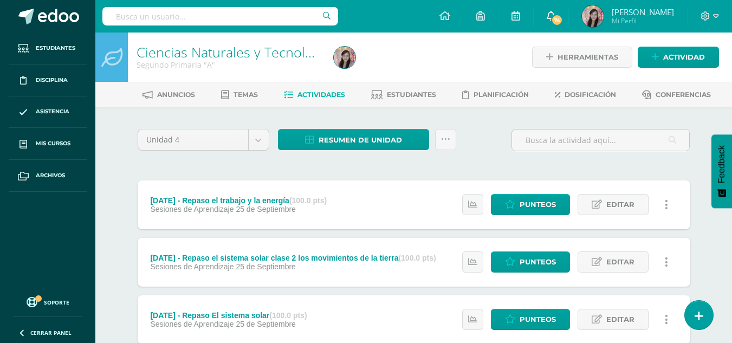
click at [556, 16] on span "74" at bounding box center [557, 20] width 12 height 12
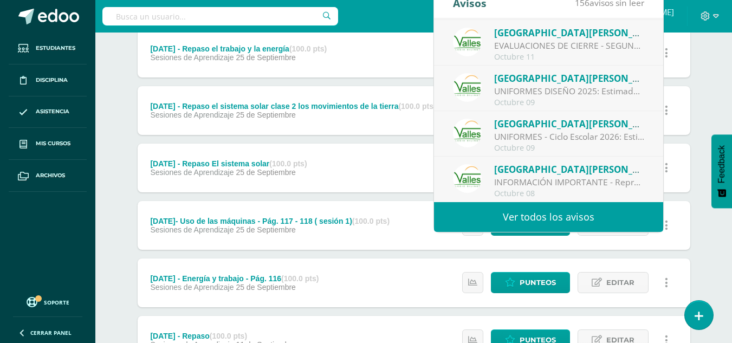
scroll to position [217, 0]
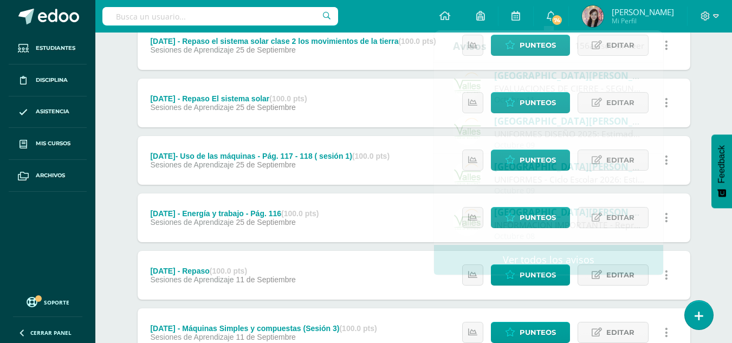
click at [377, 109] on div "Septiembre 22 - Repaso El sistema solar (100.0 pts) Sesiones de Aprendizaje 25 …" at bounding box center [414, 103] width 552 height 49
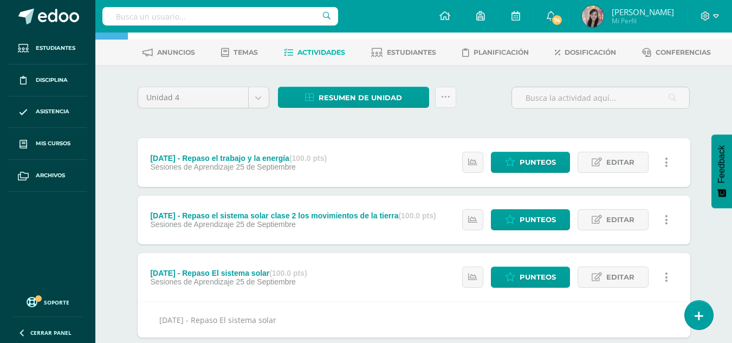
scroll to position [0, 0]
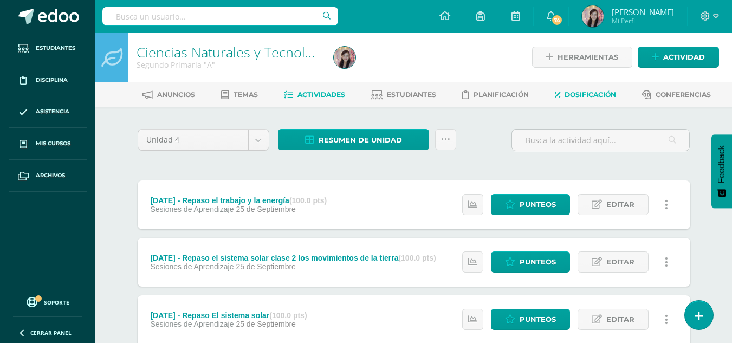
click at [583, 93] on span "Dosificación" at bounding box center [589, 94] width 51 height 8
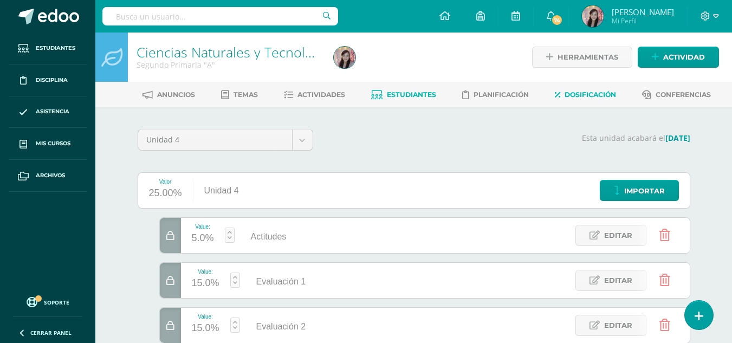
click at [392, 90] on span "Estudiantes" at bounding box center [411, 94] width 49 height 8
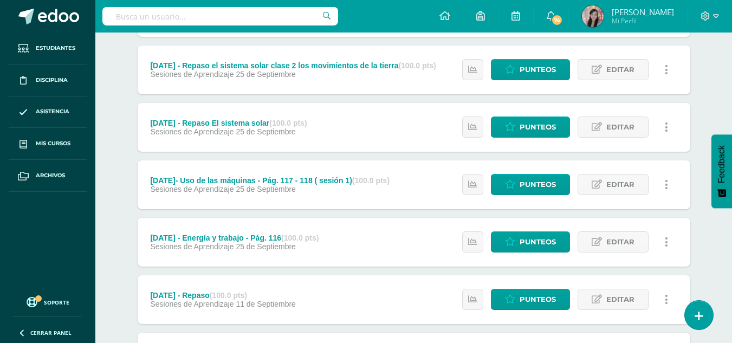
scroll to position [38, 0]
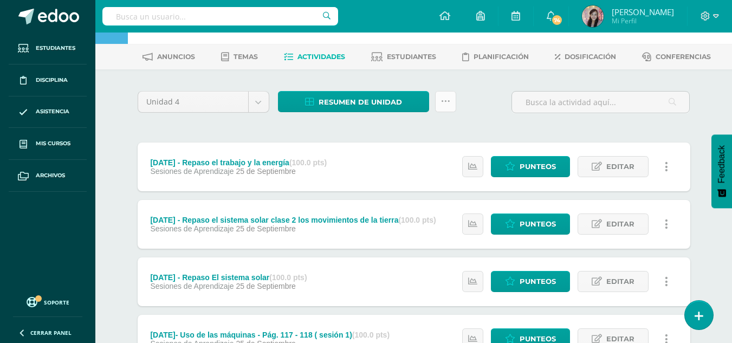
click at [448, 101] on icon at bounding box center [445, 101] width 9 height 9
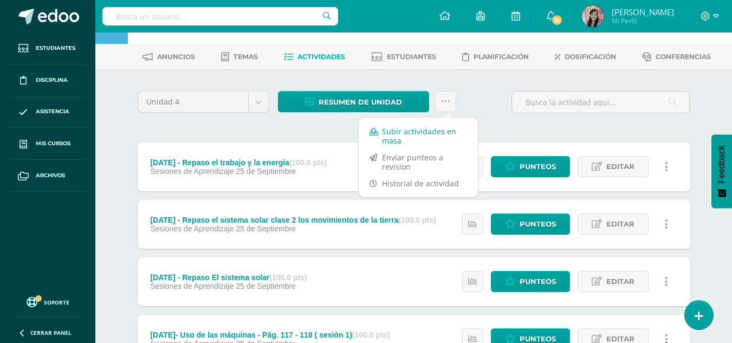
click at [409, 138] on link "Subir actividades en masa" at bounding box center [418, 136] width 119 height 26
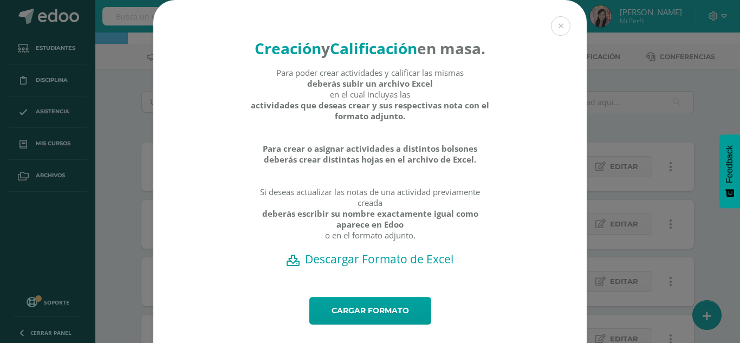
click at [382, 266] on h2 "Descargar Formato de Excel" at bounding box center [369, 258] width 395 height 15
click at [560, 23] on button at bounding box center [560, 25] width 19 height 19
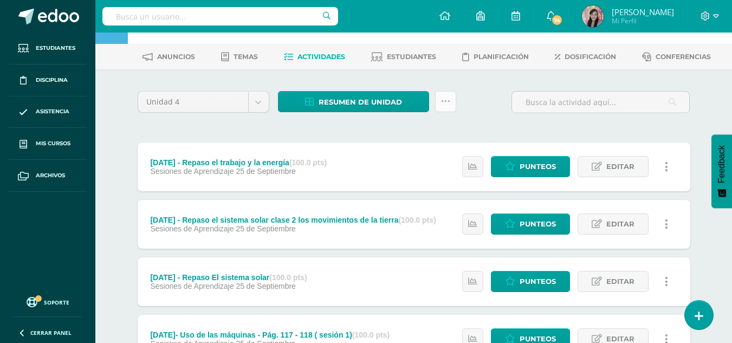
click at [450, 99] on link at bounding box center [445, 101] width 21 height 21
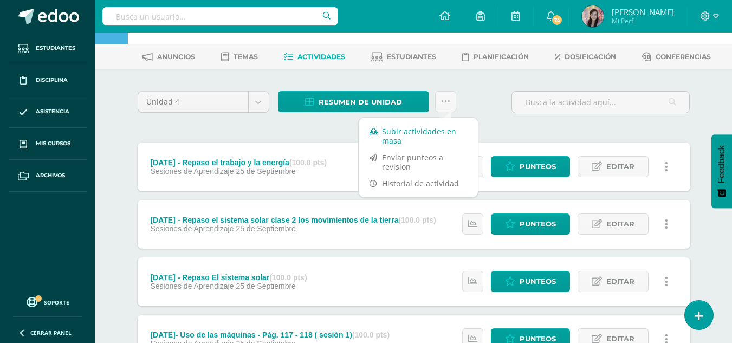
click at [432, 130] on link "Subir actividades en masa" at bounding box center [418, 136] width 119 height 26
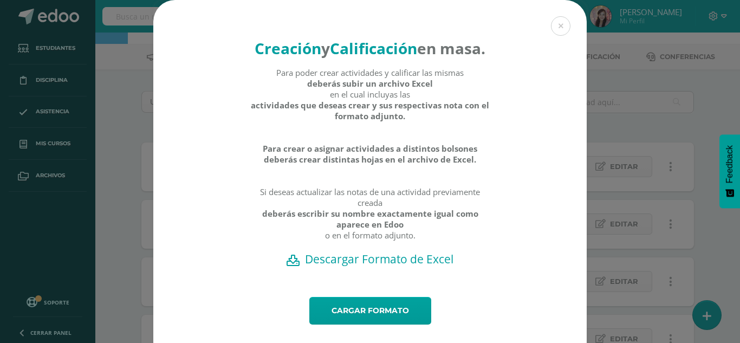
click at [338, 266] on h2 "Descargar Formato de Excel" at bounding box center [369, 258] width 395 height 15
click at [561, 28] on button at bounding box center [560, 25] width 19 height 19
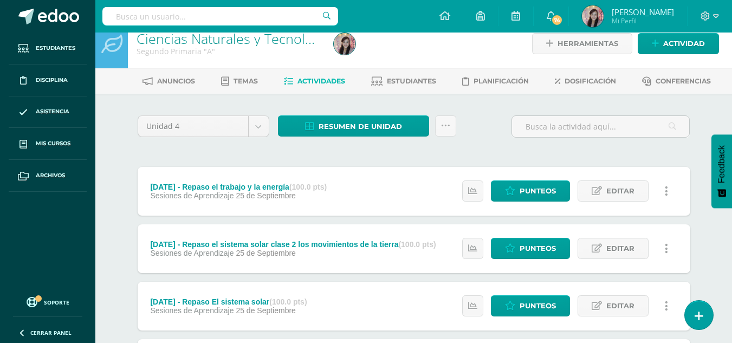
scroll to position [0, 0]
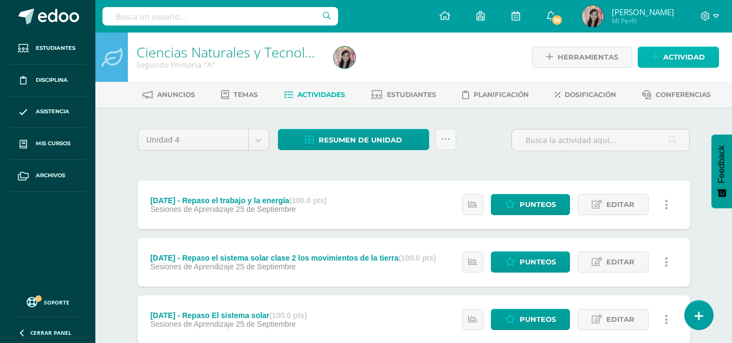
click at [682, 54] on span "Actividad" at bounding box center [684, 57] width 42 height 20
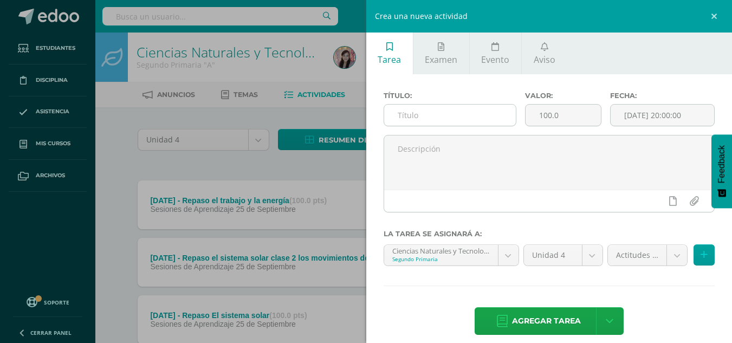
click at [453, 119] on input "text" at bounding box center [450, 115] width 132 height 21
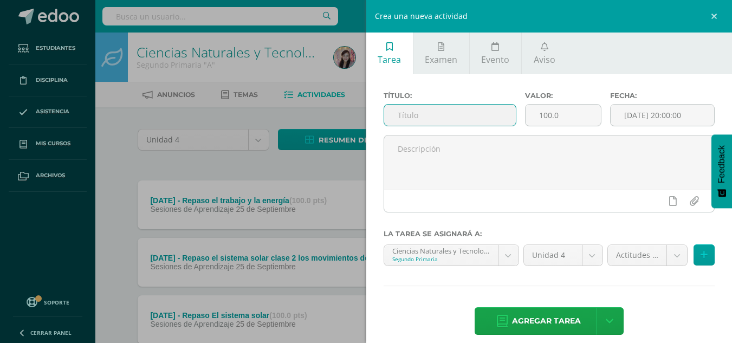
paste input "MAÑANA EVALUACION DE CIENCIAS NATURALES PARTICIPACION IMPRECINDIBLE"
type input "MAÑANA EVALUACION DE CIENCIAS NATURALES PARTICIPACION IMPRECINDIBLE"
click at [660, 118] on input "[DATE] 20:00:00" at bounding box center [661, 115] width 103 height 21
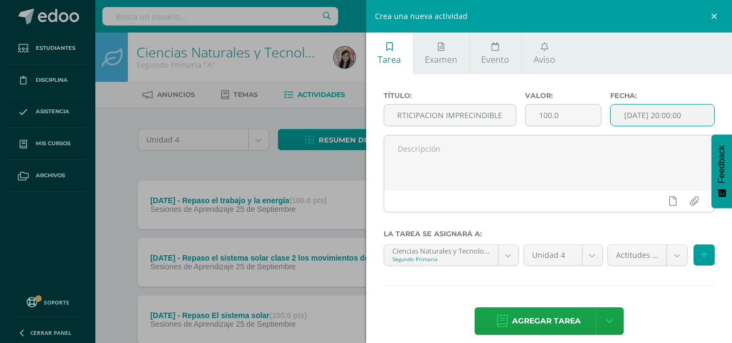
scroll to position [0, 0]
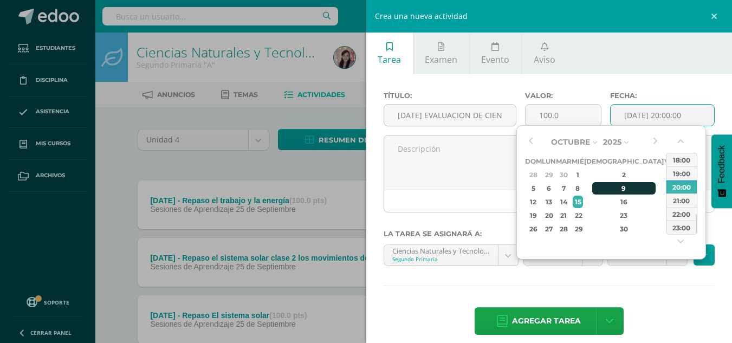
click at [617, 185] on div "9" at bounding box center [624, 188] width 64 height 12
type input "2025-10-09 20:00"
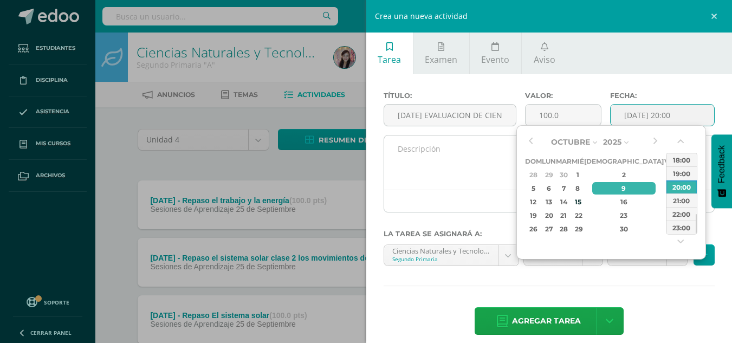
click at [436, 174] on textarea at bounding box center [549, 162] width 330 height 54
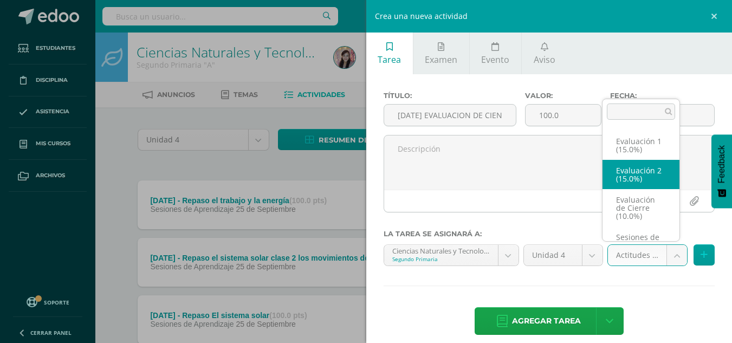
scroll to position [62, 0]
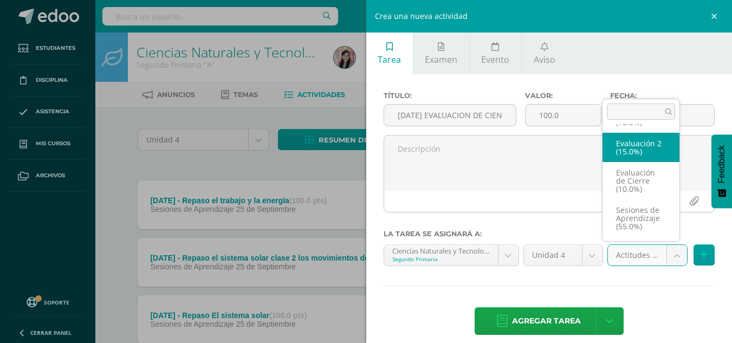
select select "196416"
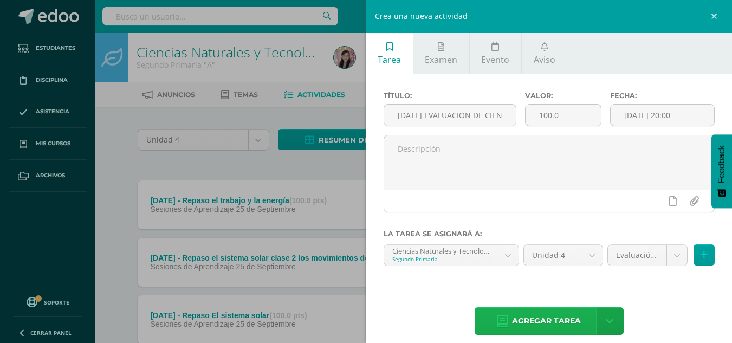
click at [550, 318] on span "Agregar tarea" at bounding box center [546, 321] width 69 height 27
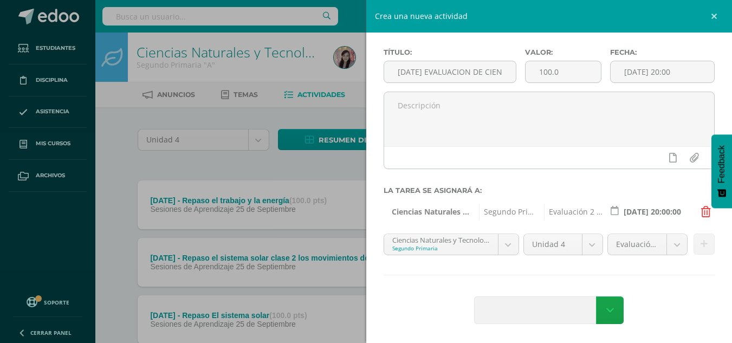
scroll to position [44, 0]
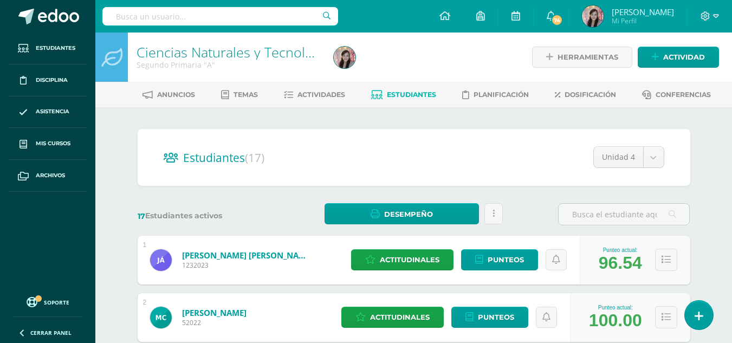
click at [514, 215] on div "17 Estudiantes activos Desempeño Descargar como HTML Descargar como PDF Enviar …" at bounding box center [413, 214] width 561 height 22
click at [307, 86] on li "Actividades" at bounding box center [314, 95] width 61 height 18
click at [327, 92] on span "Actividades" at bounding box center [321, 94] width 48 height 8
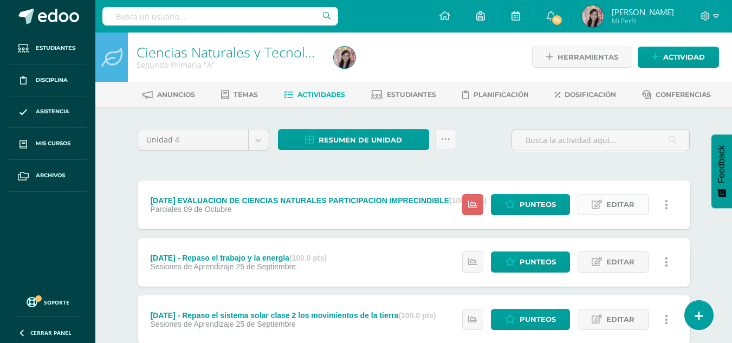
click at [603, 203] on link "Editar" at bounding box center [612, 204] width 71 height 21
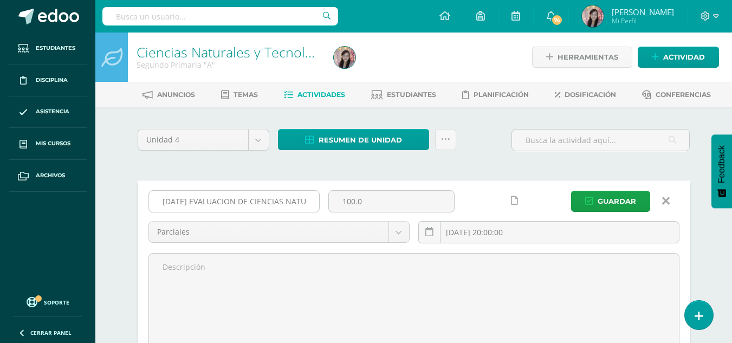
click at [304, 200] on input "[DATE] EVALUACION DE CIENCIAS NATURALES PARTICIPACION IMPRECINDIBLE" at bounding box center [234, 201] width 170 height 21
click at [308, 199] on input "[DATE] EVALUACION DE CIENCIAS NATURALES PARTICIPACION IMPRECINDIBLE" at bounding box center [234, 201] width 170 height 21
click at [304, 200] on input "[DATE] EVALUACION DE CIENCIAS NATURALES PARTICIPACION IMPRECINDIBLE" at bounding box center [234, 201] width 170 height 21
click at [307, 199] on input "[DATE] EVALUACION DE CIENCIAS NATURALES PARTICIPACION IMPRECINDIBLE" at bounding box center [234, 201] width 170 height 21
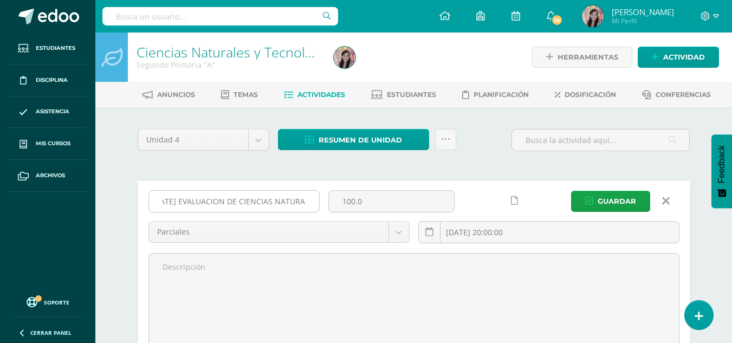
click at [305, 199] on input "[DATE] EVALUACION DE CIENCIAS NATURALES PARTICIPACION IMPRECINDIBLE" at bounding box center [234, 201] width 170 height 21
click at [269, 200] on input "[DATE] EVALUACION DE CIENCIAS NATURALES PARTICIPACION IMPRECINDIBLE" at bounding box center [234, 201] width 170 height 21
click at [272, 200] on input "[DATE] EVALUACION DE CIENCIAS NATURALES PARTICIPACION IMPRECINDIBLE" at bounding box center [234, 201] width 170 height 21
type input "[DATE] EVALUACION DE CIENCIAS NATURALES PARTICIPACION IMPRESCINDIBLE"
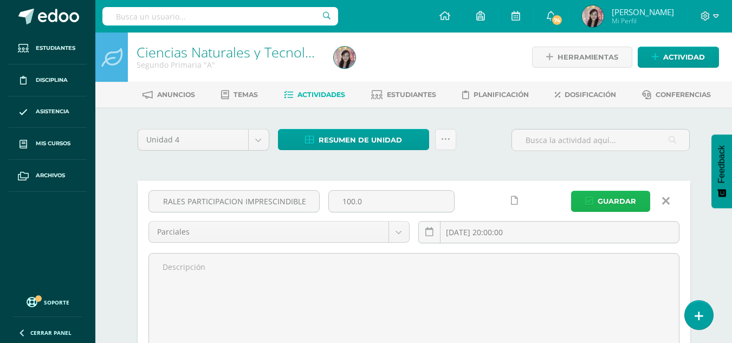
scroll to position [0, 0]
drag, startPoint x: 601, startPoint y: 202, endPoint x: 602, endPoint y: 209, distance: 6.5
click at [602, 202] on span "Guardar" at bounding box center [616, 201] width 38 height 20
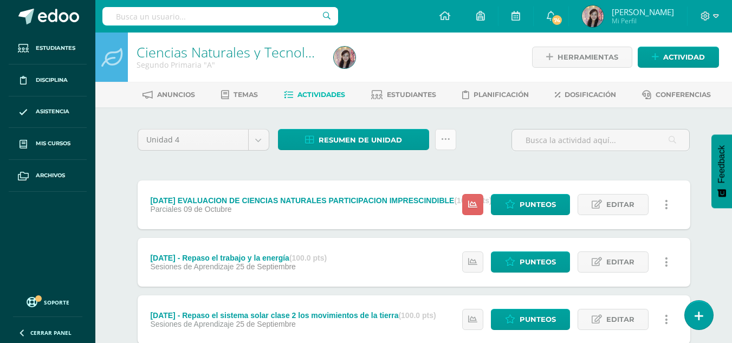
click at [442, 141] on icon at bounding box center [445, 139] width 9 height 9
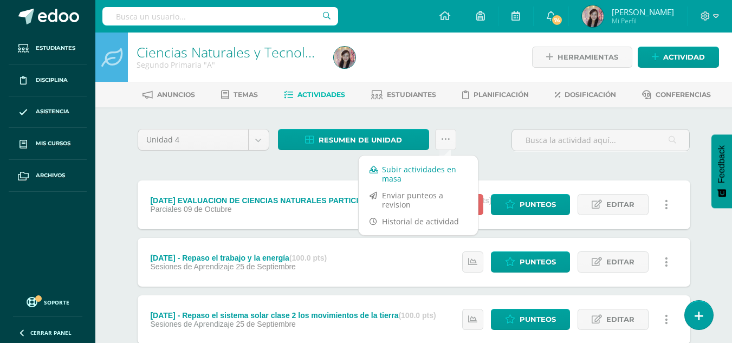
click at [436, 167] on link "Subir actividades en masa" at bounding box center [418, 174] width 119 height 26
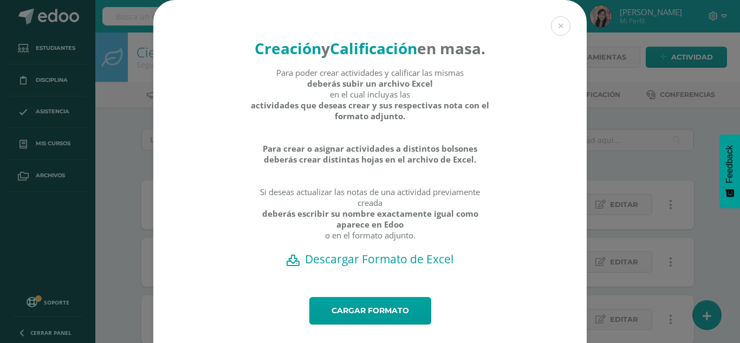
click at [389, 266] on h2 "Descargar Formato de Excel" at bounding box center [369, 258] width 395 height 15
click at [409, 272] on div "Creación y Calificación en masa. Para poder crear actividades y calificar las m…" at bounding box center [369, 148] width 433 height 297
click at [411, 266] on h2 "Descargar Formato de Excel" at bounding box center [369, 258] width 395 height 15
click at [433, 266] on h2 "Descargar Formato de Excel" at bounding box center [369, 258] width 395 height 15
click at [565, 21] on button at bounding box center [560, 25] width 19 height 19
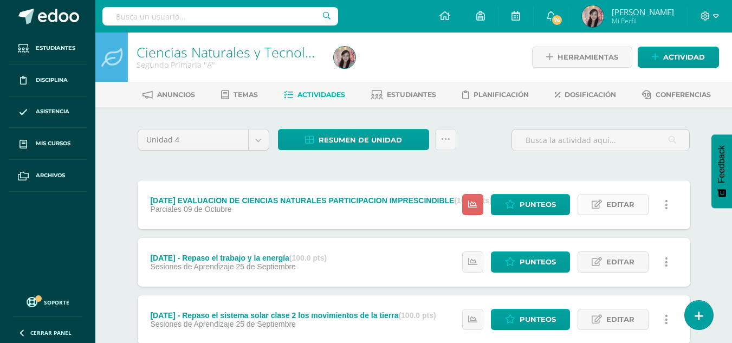
click at [634, 203] on link "Editar" at bounding box center [612, 204] width 71 height 21
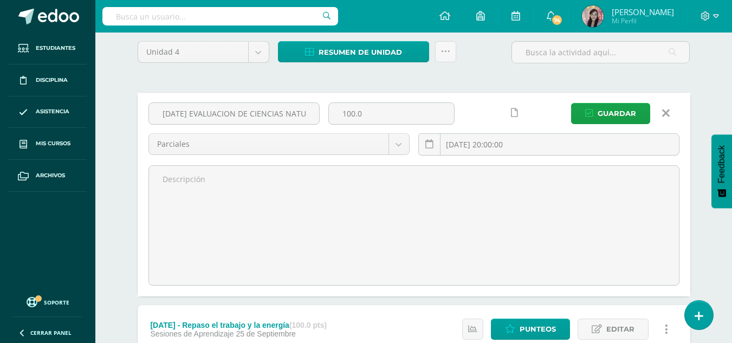
scroll to position [85, 0]
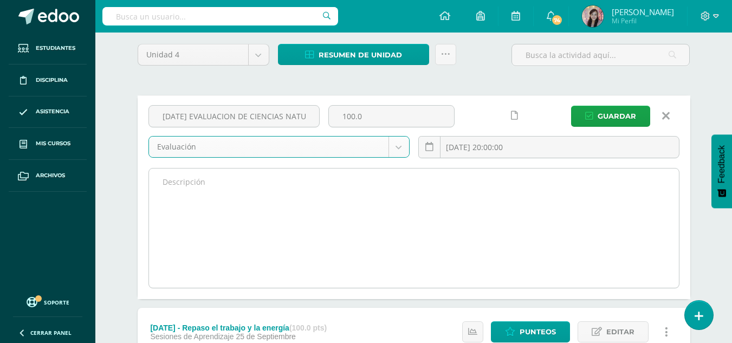
select select "196415"
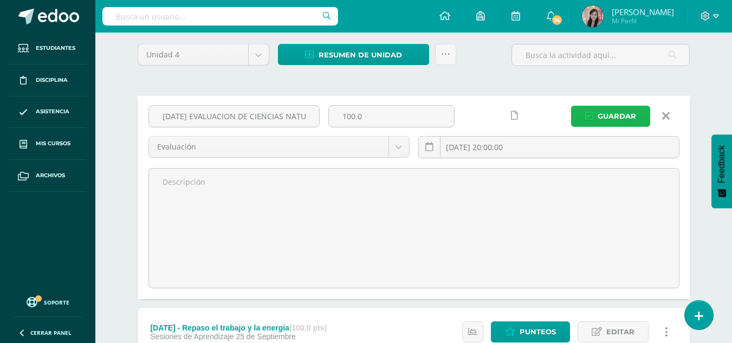
click at [608, 118] on span "Guardar" at bounding box center [616, 116] width 38 height 20
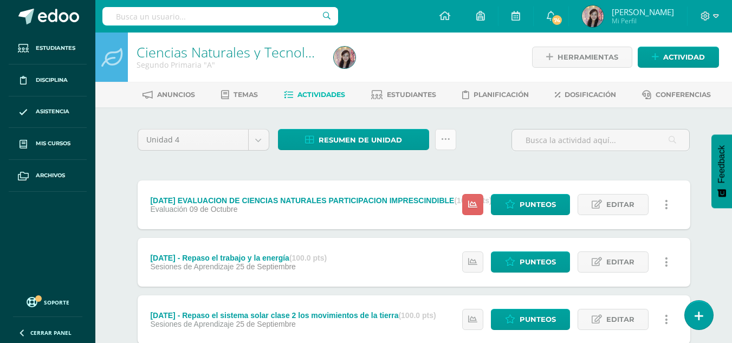
click at [441, 136] on icon at bounding box center [445, 139] width 9 height 9
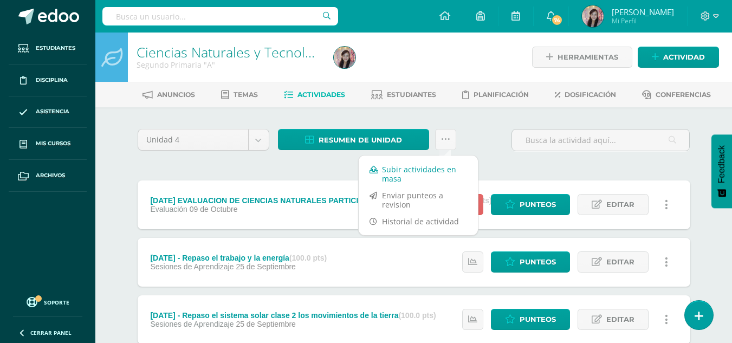
click at [436, 169] on link "Subir actividades en masa" at bounding box center [418, 174] width 119 height 26
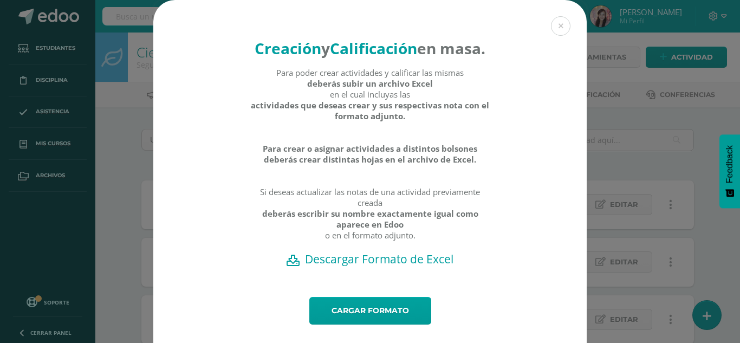
click at [386, 266] on h2 "Descargar Formato de Excel" at bounding box center [369, 258] width 395 height 15
click at [559, 23] on button at bounding box center [560, 25] width 19 height 19
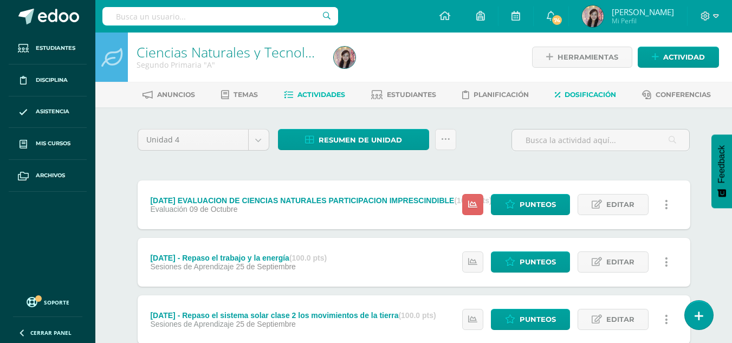
click at [585, 92] on span "Dosificación" at bounding box center [589, 94] width 51 height 8
click at [444, 138] on icon at bounding box center [445, 139] width 9 height 9
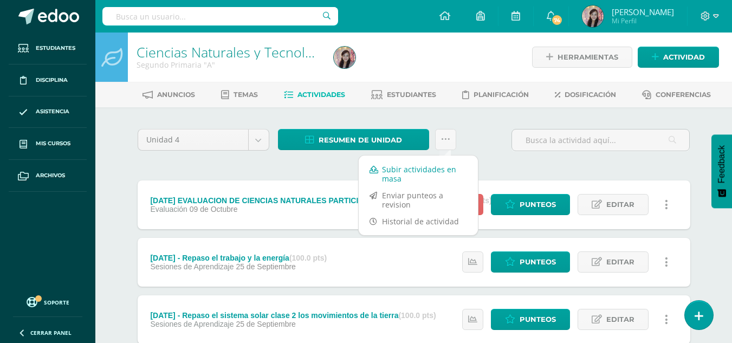
click at [439, 172] on link "Subir actividades en masa" at bounding box center [418, 174] width 119 height 26
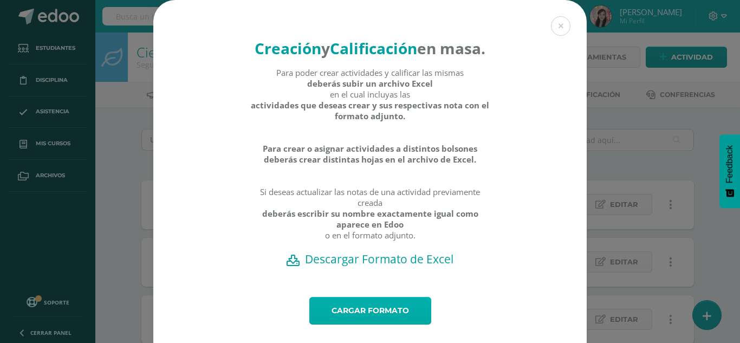
click at [377, 324] on link "Cargar formato" at bounding box center [370, 311] width 122 height 28
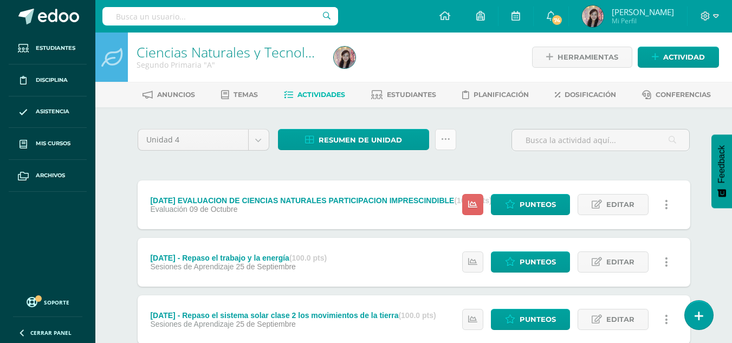
click at [446, 135] on icon at bounding box center [445, 139] width 9 height 9
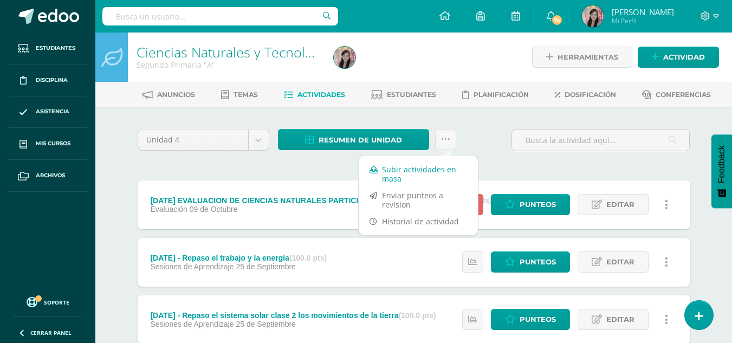
click at [413, 175] on link "Subir actividades en masa" at bounding box center [418, 174] width 119 height 26
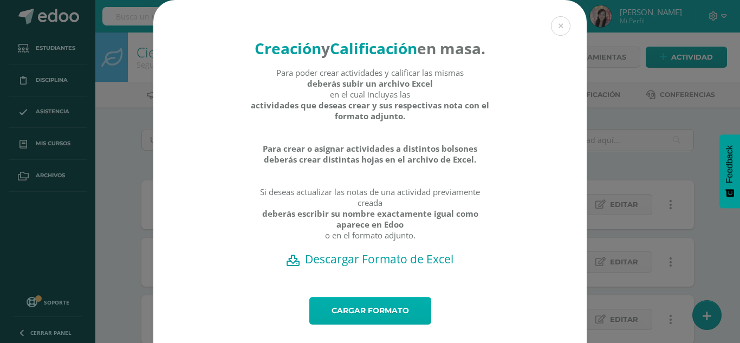
click at [378, 324] on link "Cargar formato" at bounding box center [370, 311] width 122 height 28
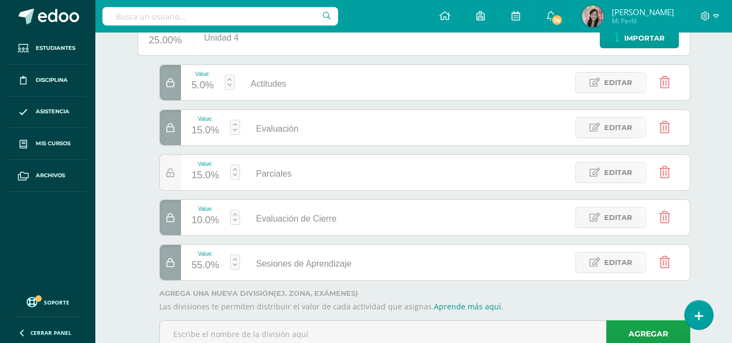
scroll to position [134, 0]
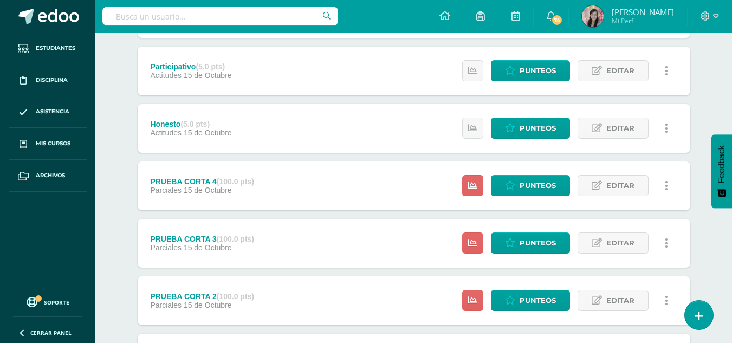
scroll to position [363, 0]
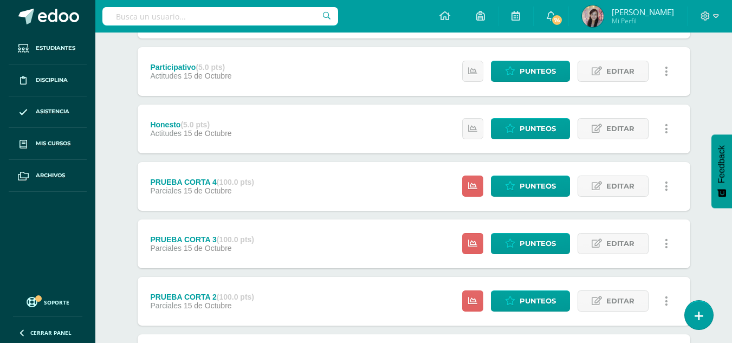
click at [403, 183] on div "PRUEBA CORTA 4 (100.0 pts) Parciales 15 de Octubre Estatus de Actividad: 0 Estu…" at bounding box center [414, 186] width 552 height 49
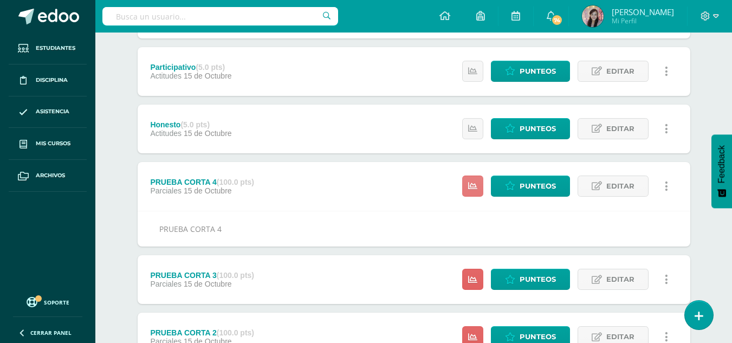
click at [473, 187] on icon at bounding box center [472, 185] width 9 height 9
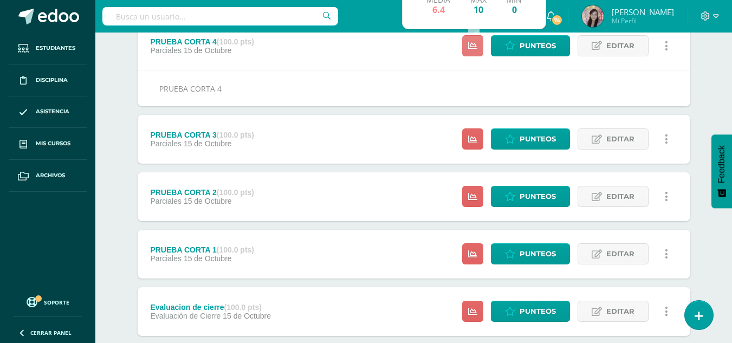
scroll to position [525, 0]
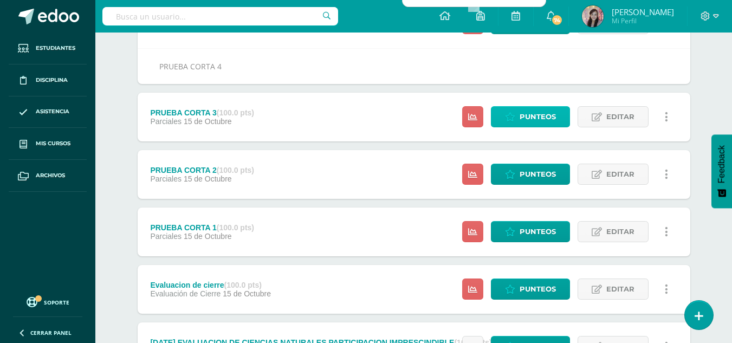
click at [533, 116] on span "Punteos" at bounding box center [537, 117] width 36 height 20
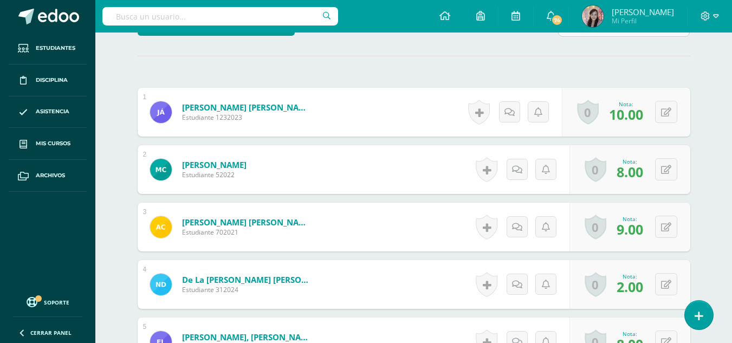
scroll to position [158, 0]
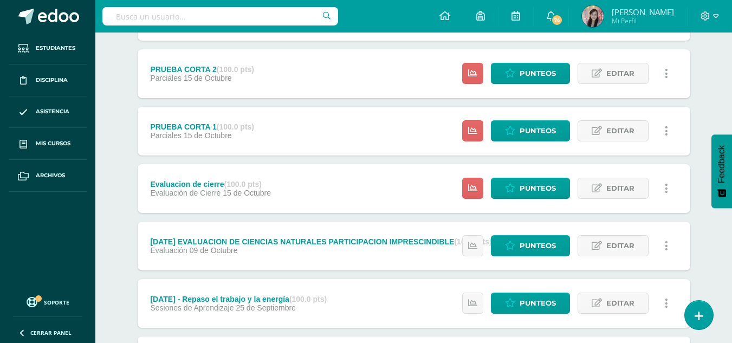
scroll to position [596, 0]
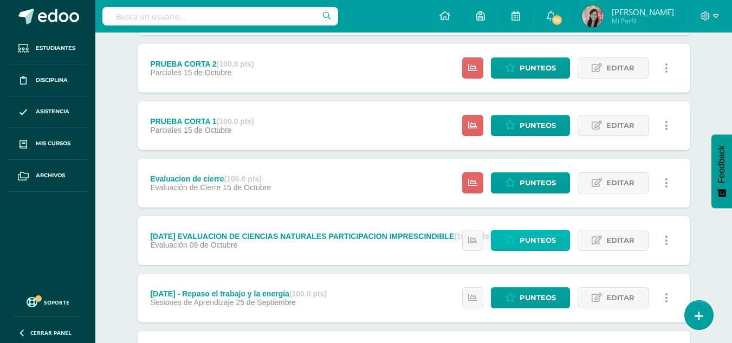
click at [550, 242] on span "Punteos" at bounding box center [537, 240] width 36 height 20
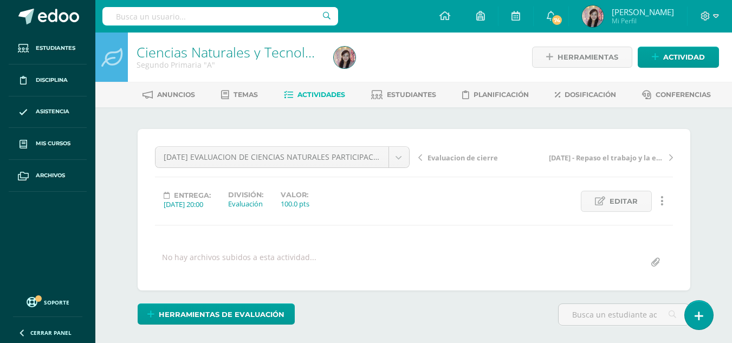
click at [331, 94] on span "Actividades" at bounding box center [321, 94] width 48 height 8
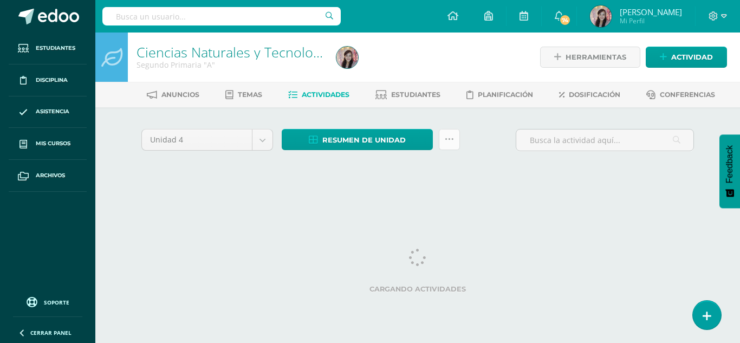
click at [453, 145] on link at bounding box center [449, 139] width 21 height 21
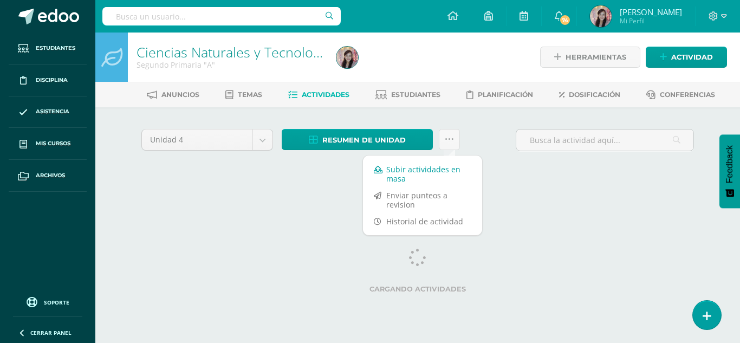
click at [428, 173] on link "Subir actividades en masa" at bounding box center [422, 174] width 119 height 26
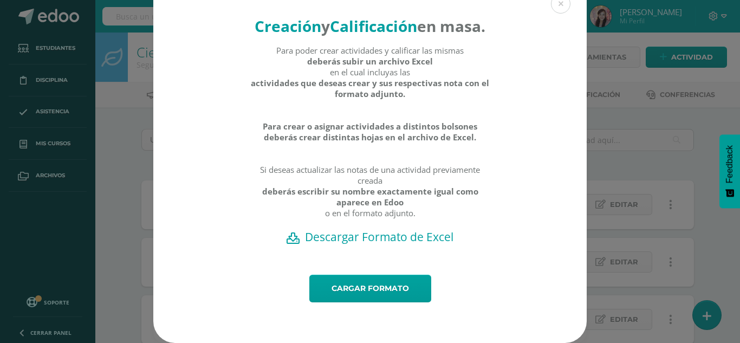
scroll to position [43, 0]
click at [380, 232] on h2 "Descargar Formato de Excel" at bounding box center [369, 236] width 395 height 15
